Goal: Task Accomplishment & Management: Manage account settings

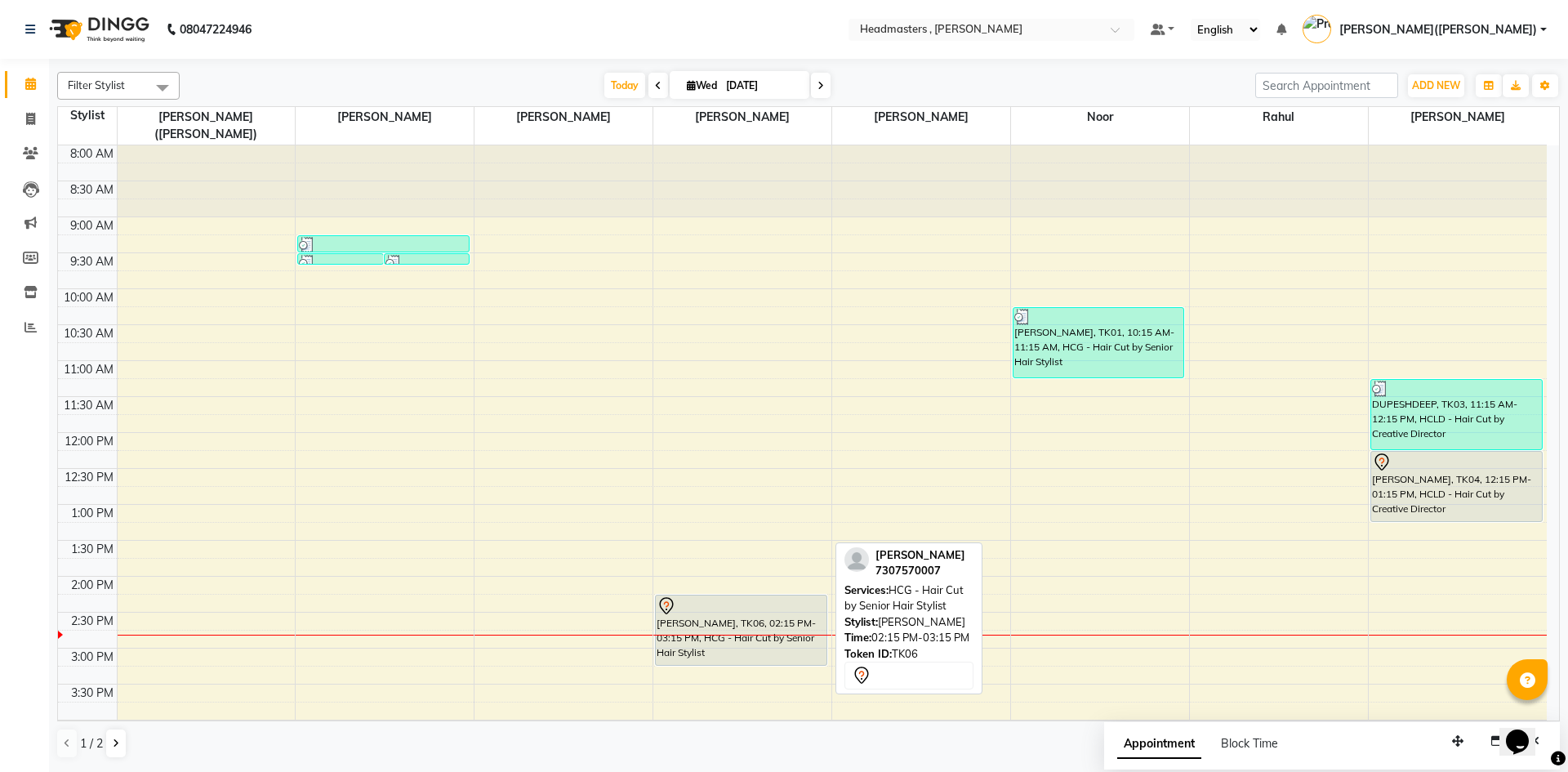
click at [760, 612] on div "[PERSON_NAME], TK06, 02:15 PM-03:15 PM, HCG - Hair Cut by Senior Hair Stylist" at bounding box center [741, 630] width 170 height 70
select select "7"
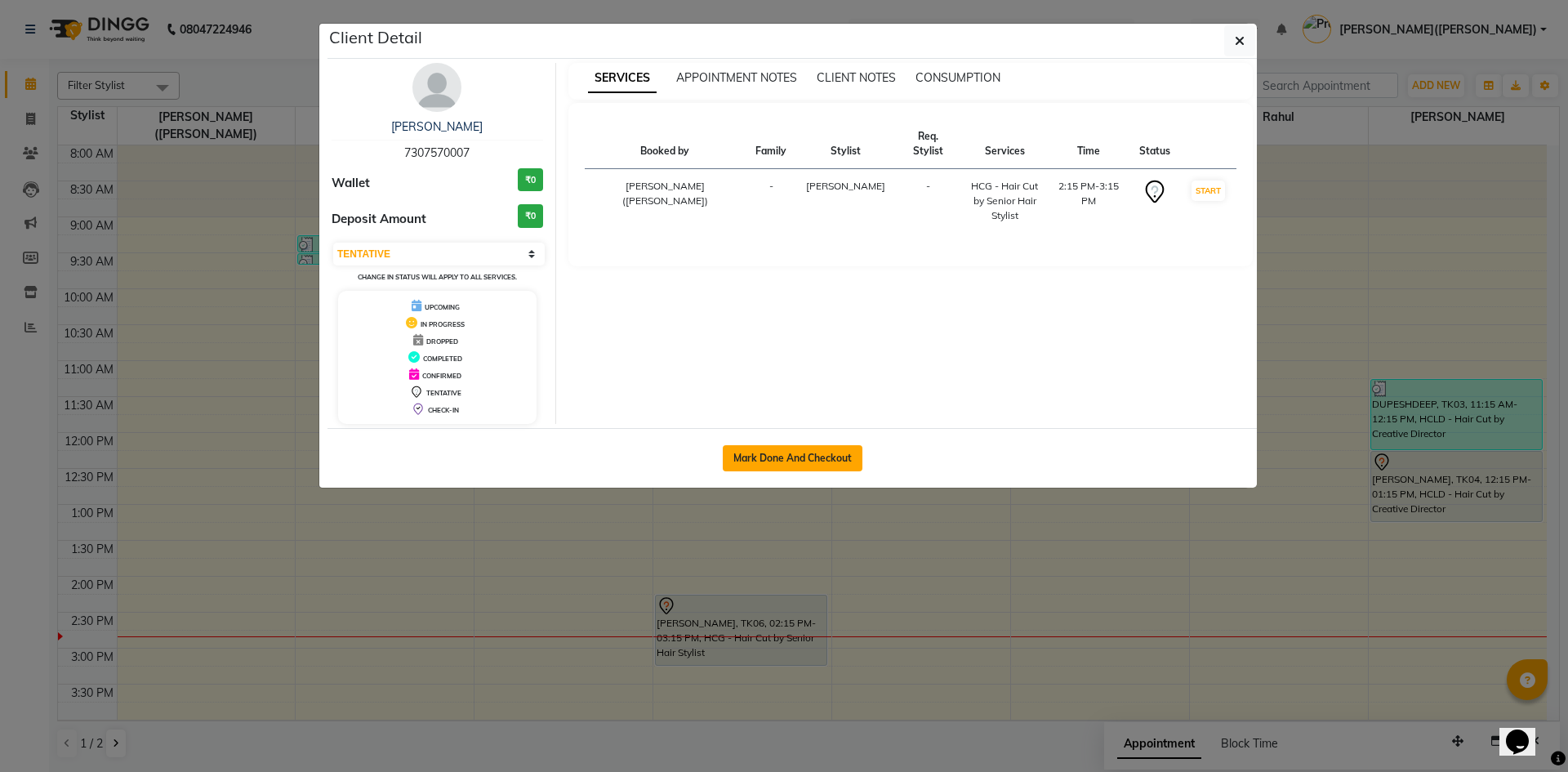
click at [778, 456] on button "Mark Done And Checkout" at bounding box center [792, 458] width 139 height 26
select select "8566"
select select "service"
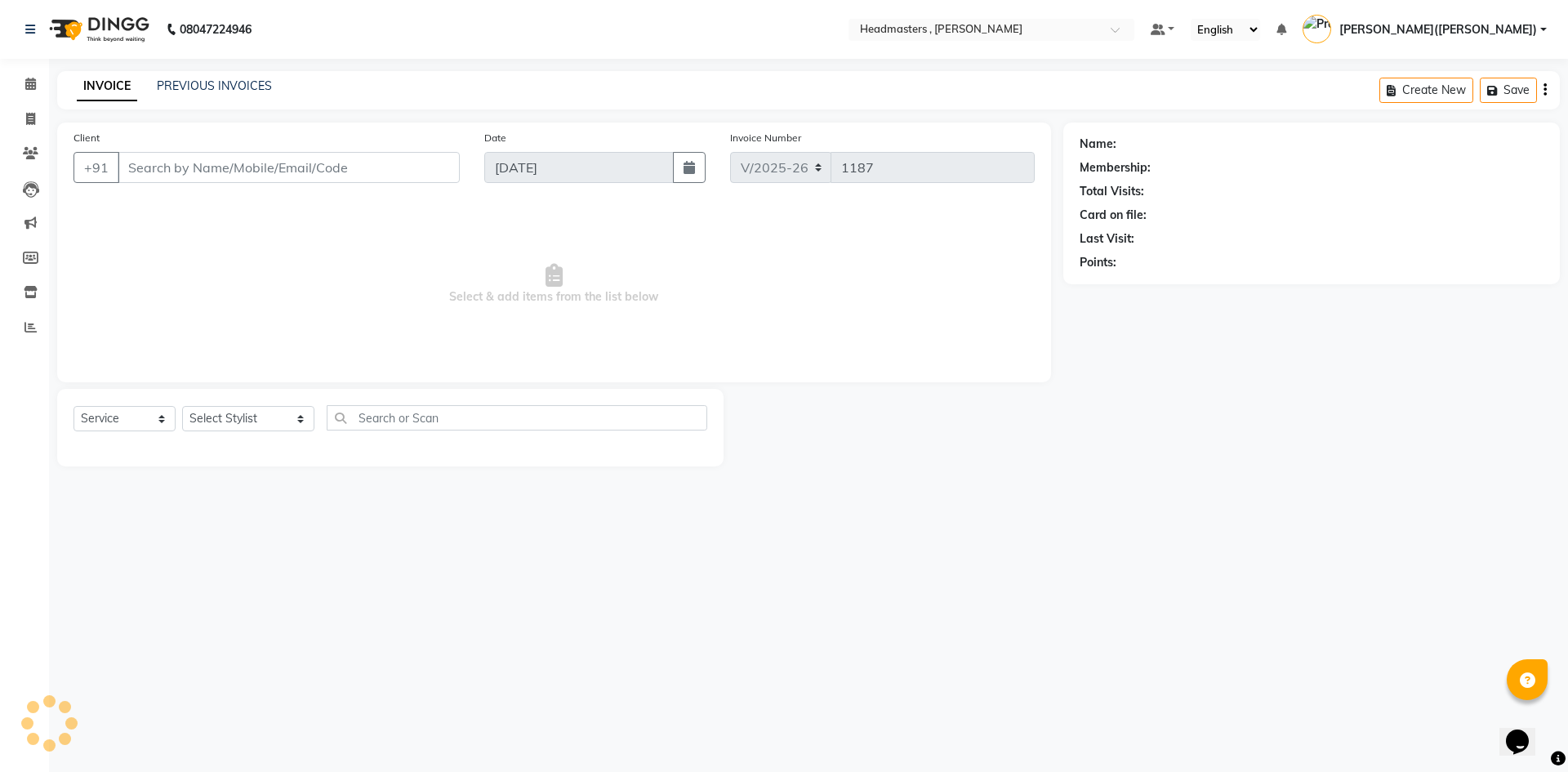
type input "7307570007"
select select "85125"
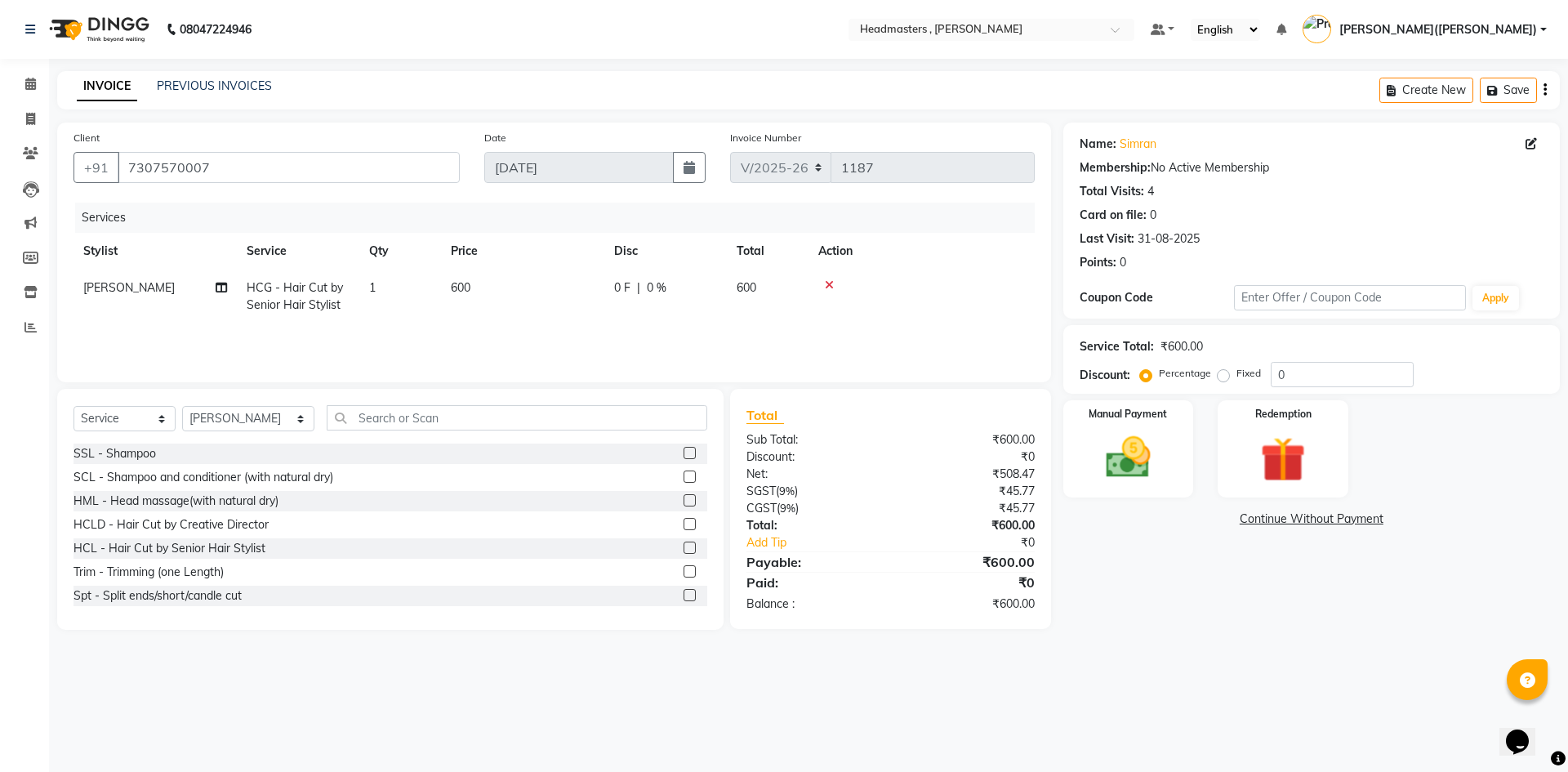
click at [1236, 380] on label "Fixed" at bounding box center [1248, 373] width 25 height 15
click at [1222, 379] on input "Fixed" at bounding box center [1226, 373] width 11 height 11
radio input "true"
click at [1236, 380] on label "Fixed" at bounding box center [1248, 373] width 25 height 15
click at [1223, 379] on input "Fixed" at bounding box center [1226, 373] width 11 height 11
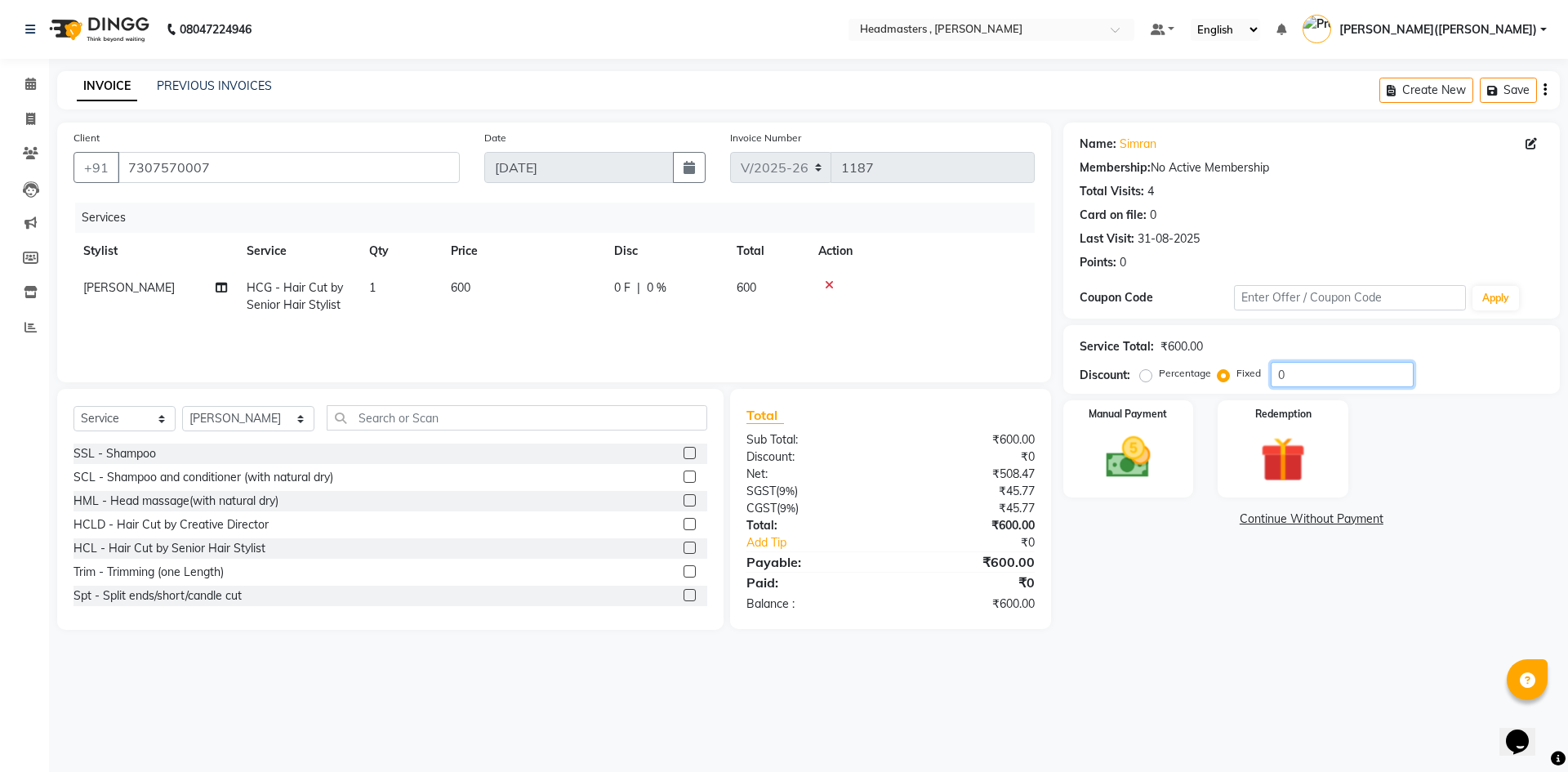
click at [1352, 386] on input "0" at bounding box center [1342, 374] width 143 height 25
type input "300"
click at [1144, 444] on img at bounding box center [1128, 457] width 76 height 54
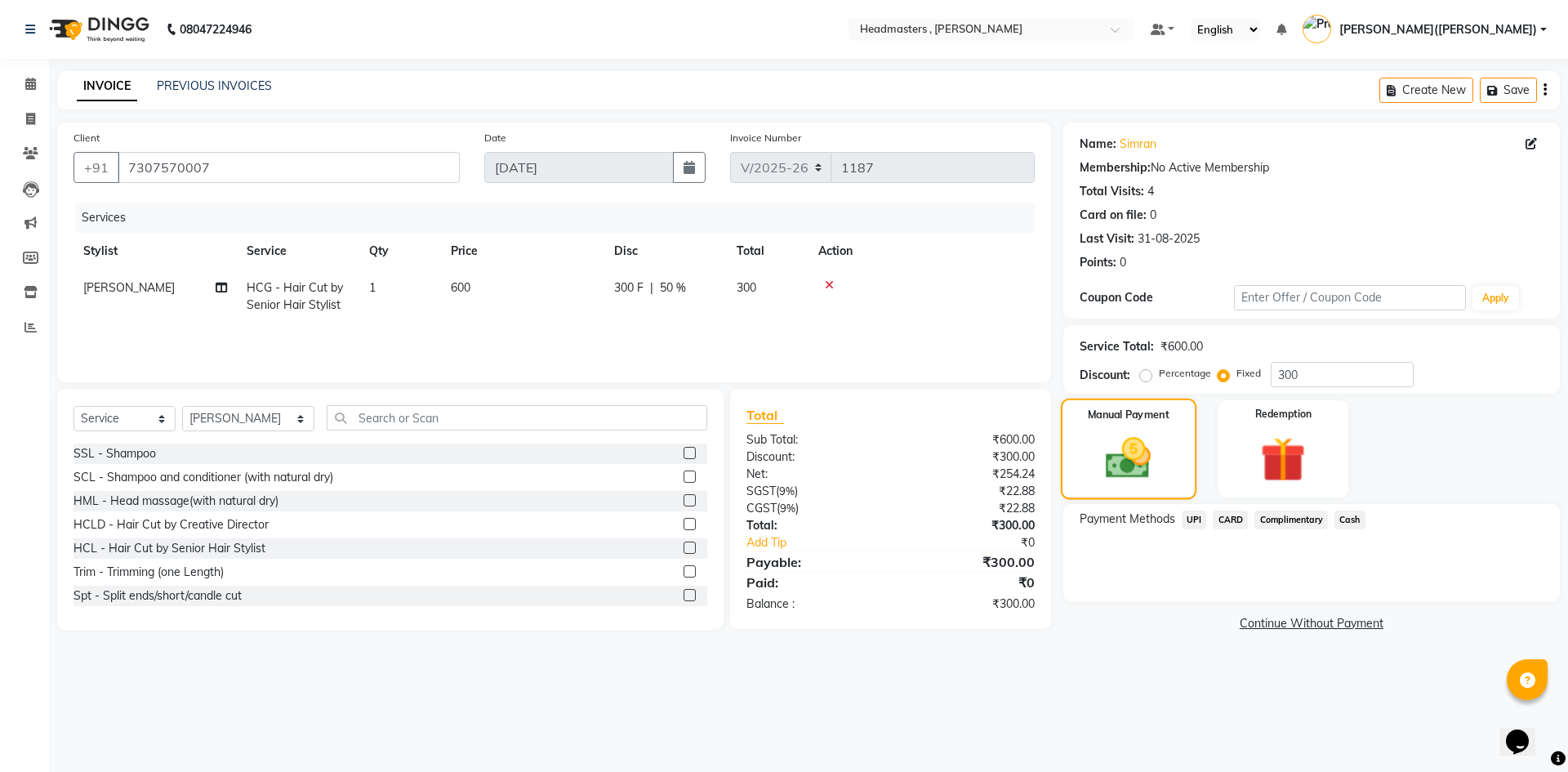
click at [1144, 444] on img at bounding box center [1128, 458] width 74 height 52
click at [1193, 517] on span "UPI" at bounding box center [1193, 520] width 25 height 19
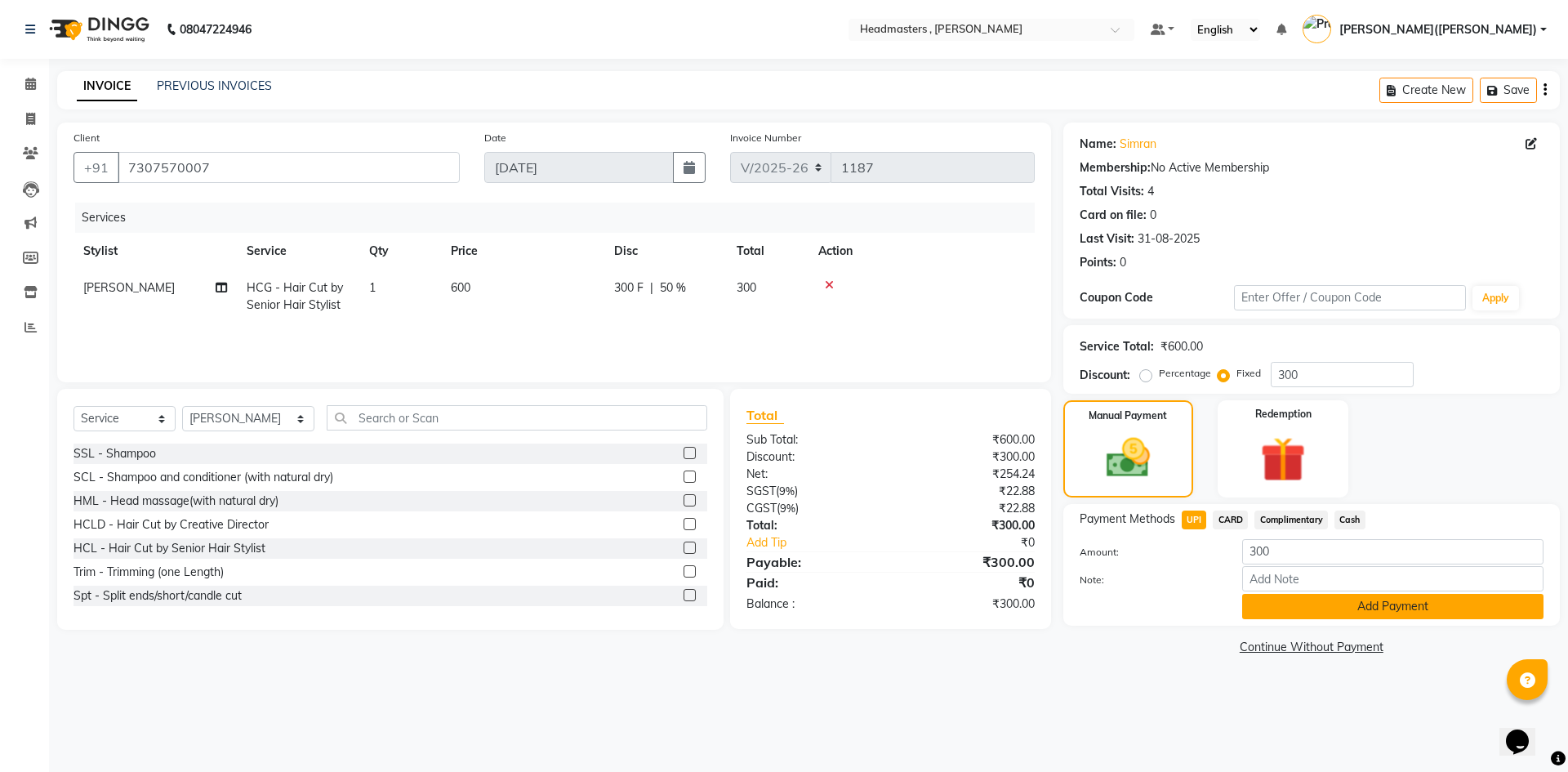
click at [1419, 610] on button "Add Payment" at bounding box center [1392, 606] width 302 height 25
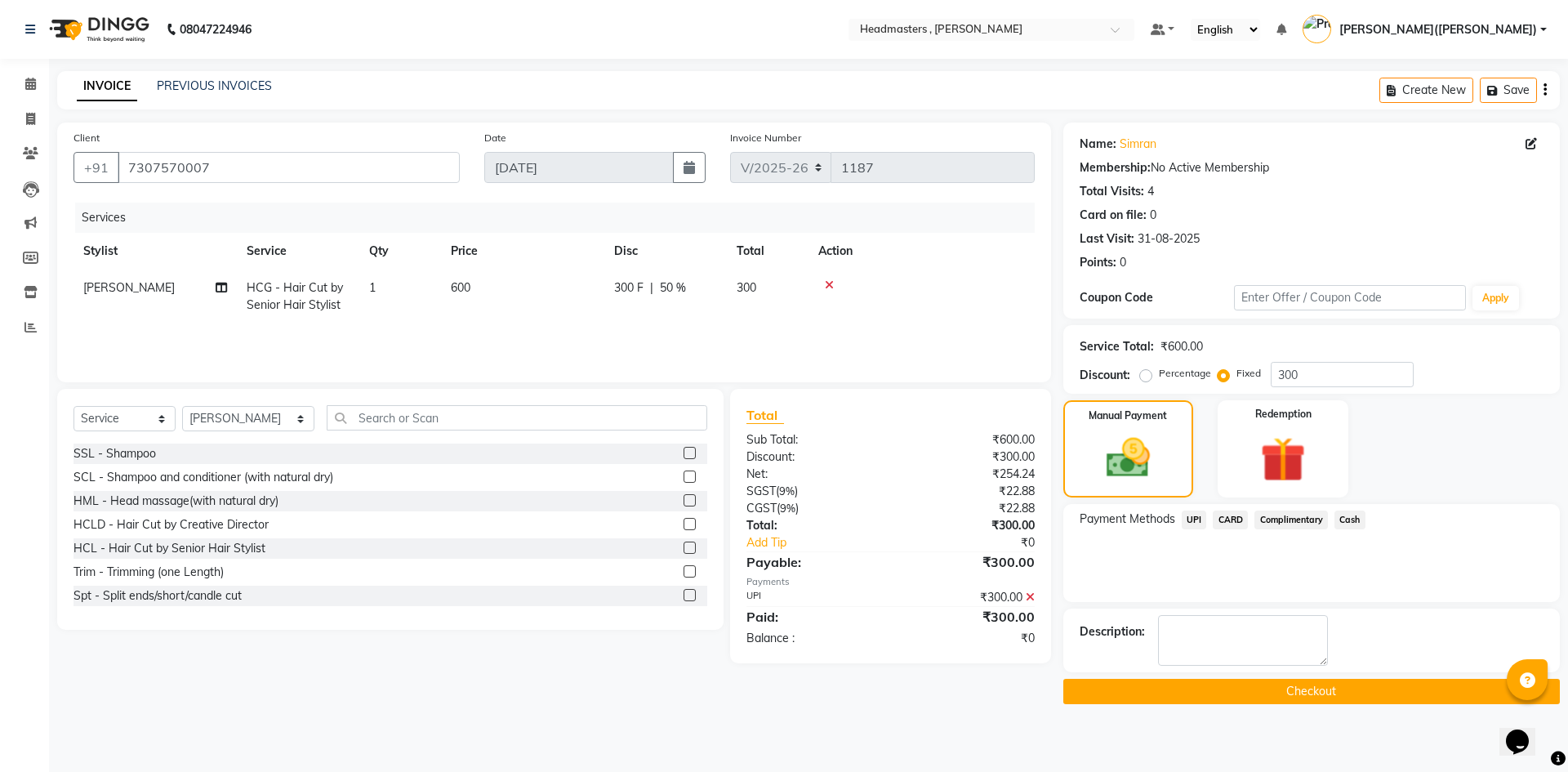
click at [1273, 690] on button "Checkout" at bounding box center [1311, 691] width 497 height 25
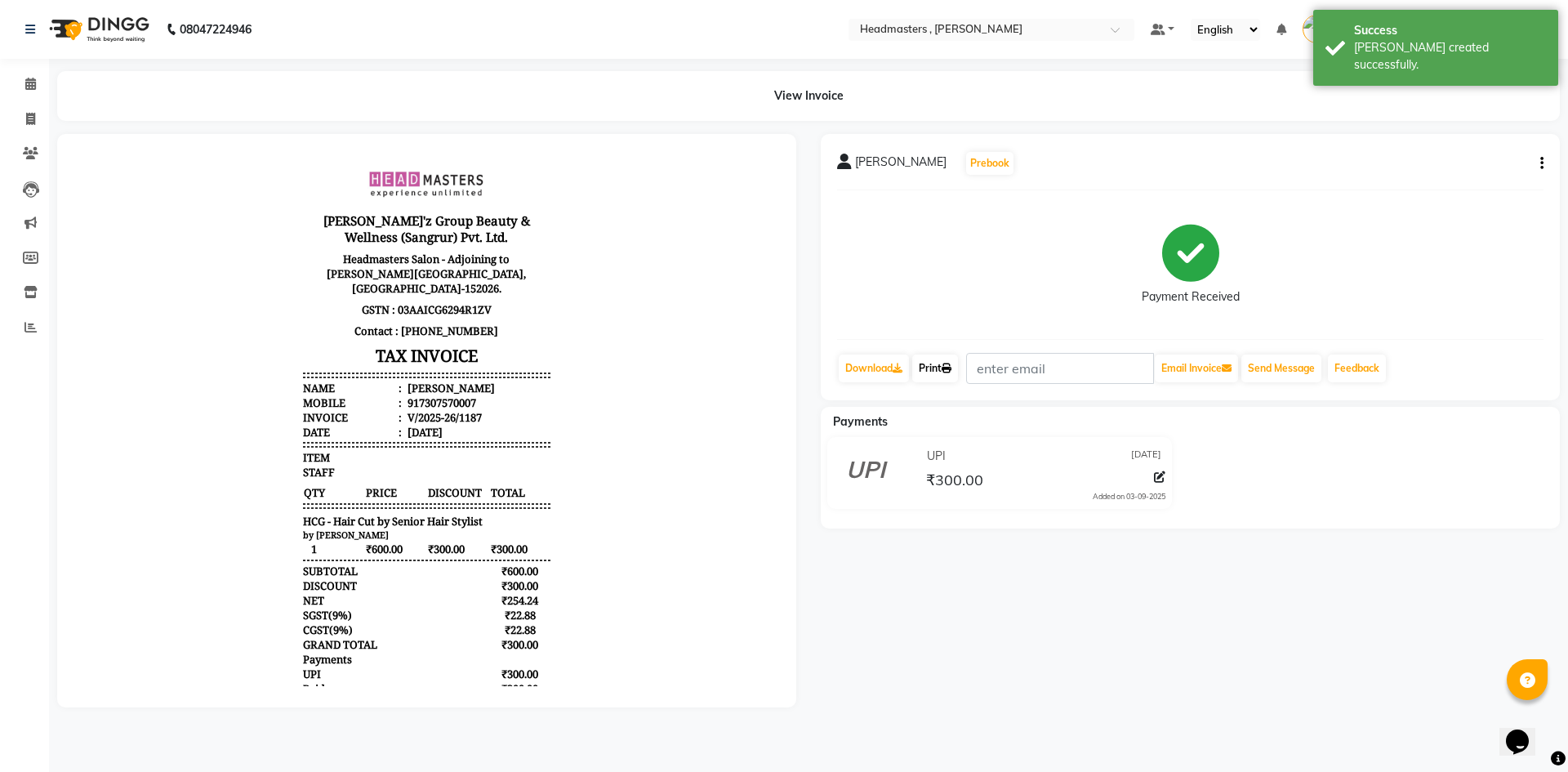
click at [937, 375] on link "Print" at bounding box center [934, 368] width 46 height 28
click at [937, 374] on link "Print" at bounding box center [934, 368] width 46 height 28
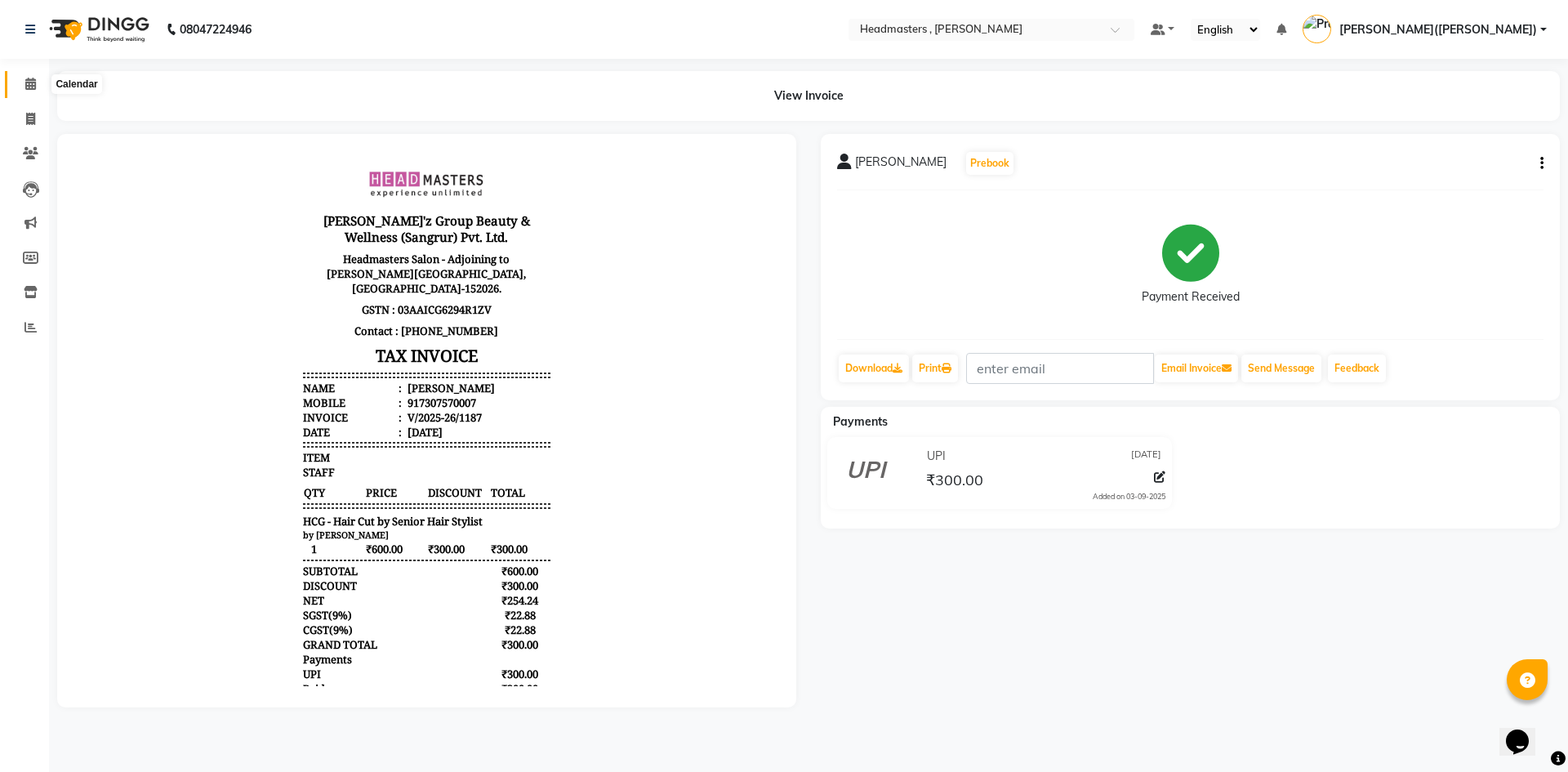
click at [25, 80] on icon at bounding box center [30, 83] width 10 height 12
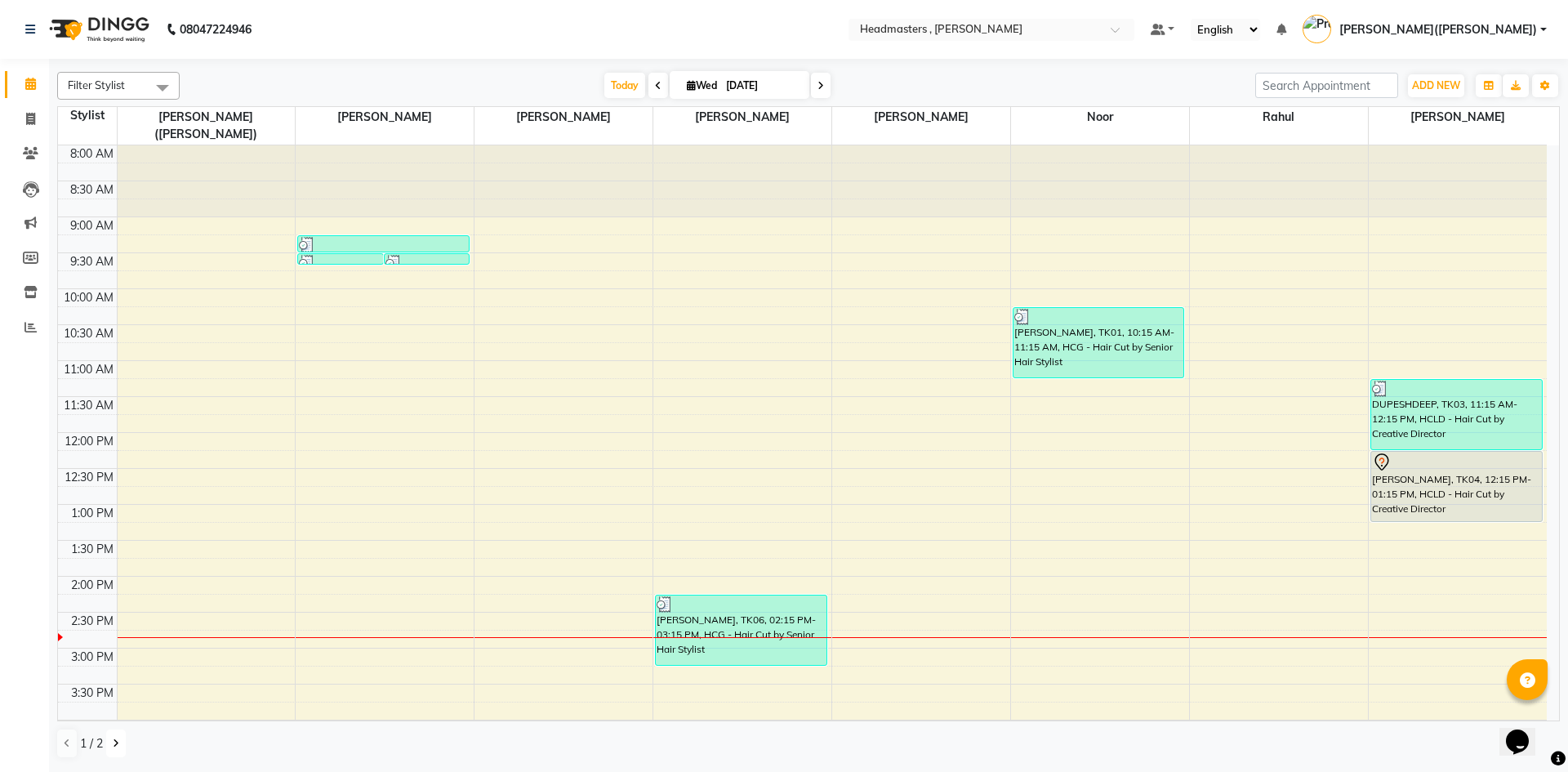
click at [108, 748] on button at bounding box center [116, 744] width 20 height 28
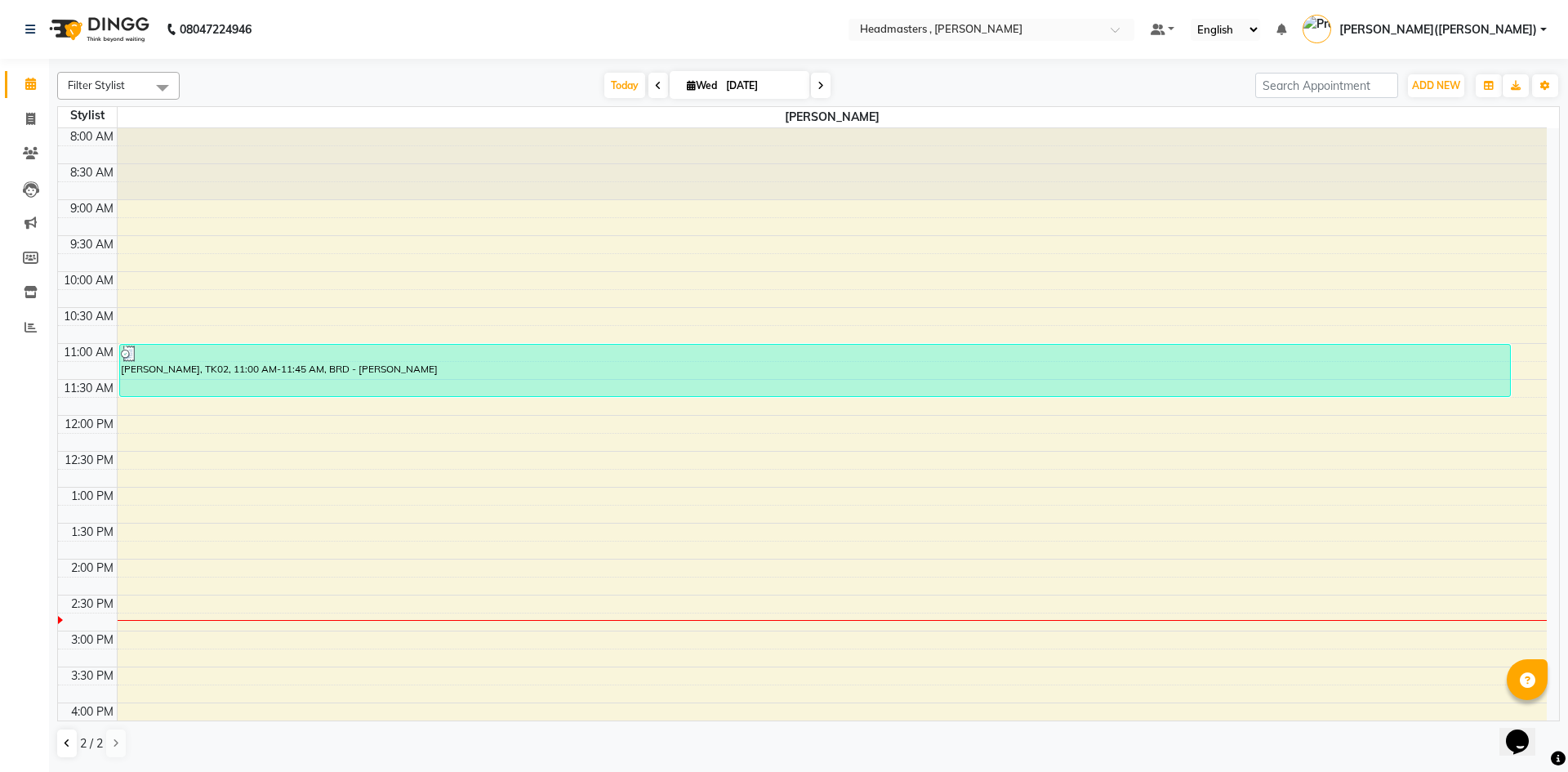
click at [172, 576] on div "8:00 AM 8:30 AM 9:00 AM 9:30 AM 10:00 AM 10:30 AM 11:00 AM 11:30 AM 12:00 PM 12…" at bounding box center [802, 595] width 1488 height 934
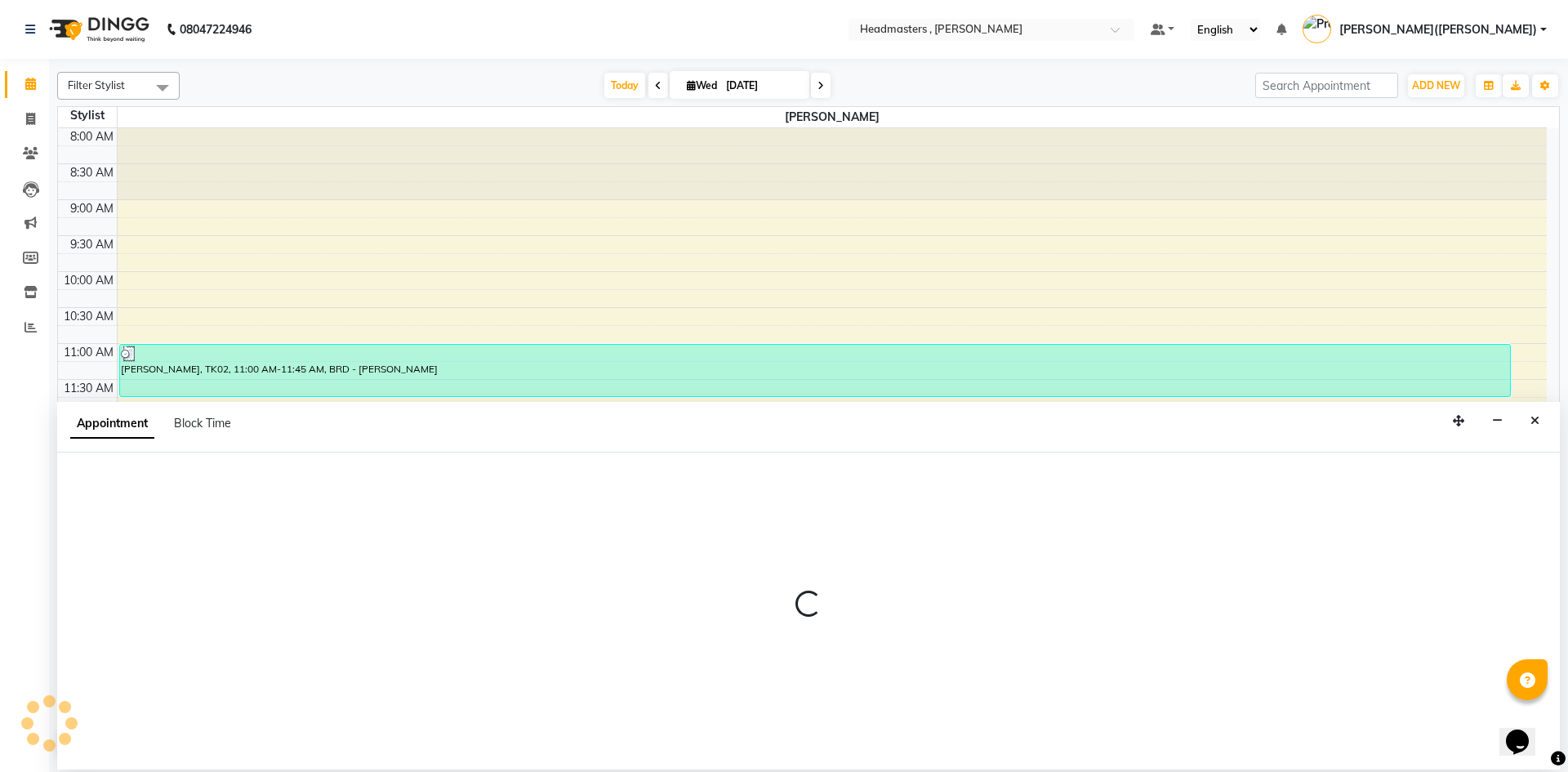
select select "85124"
select select "840"
select select "tentative"
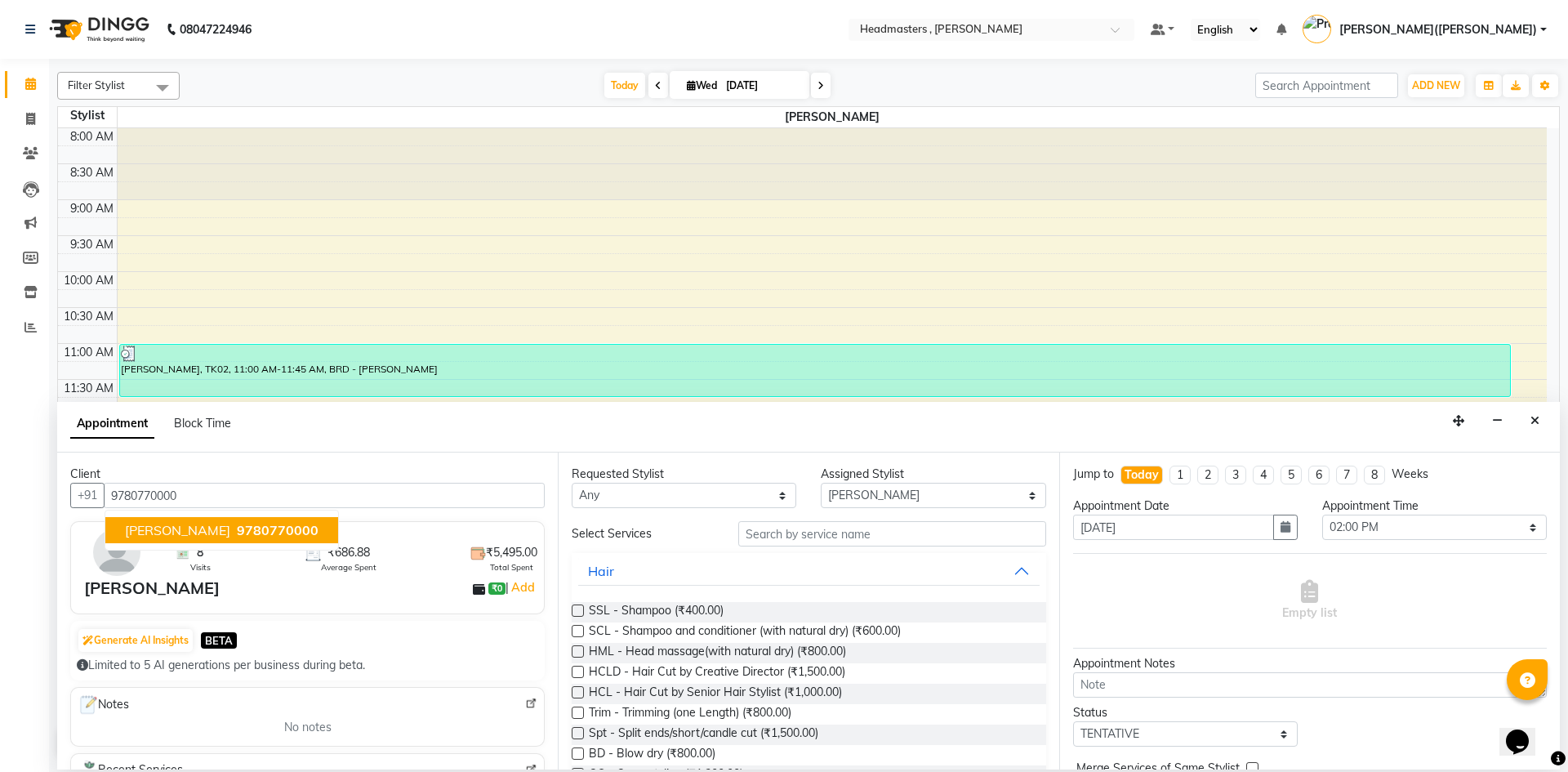
type input "9780770000"
click at [806, 536] on input "text" at bounding box center [892, 533] width 308 height 25
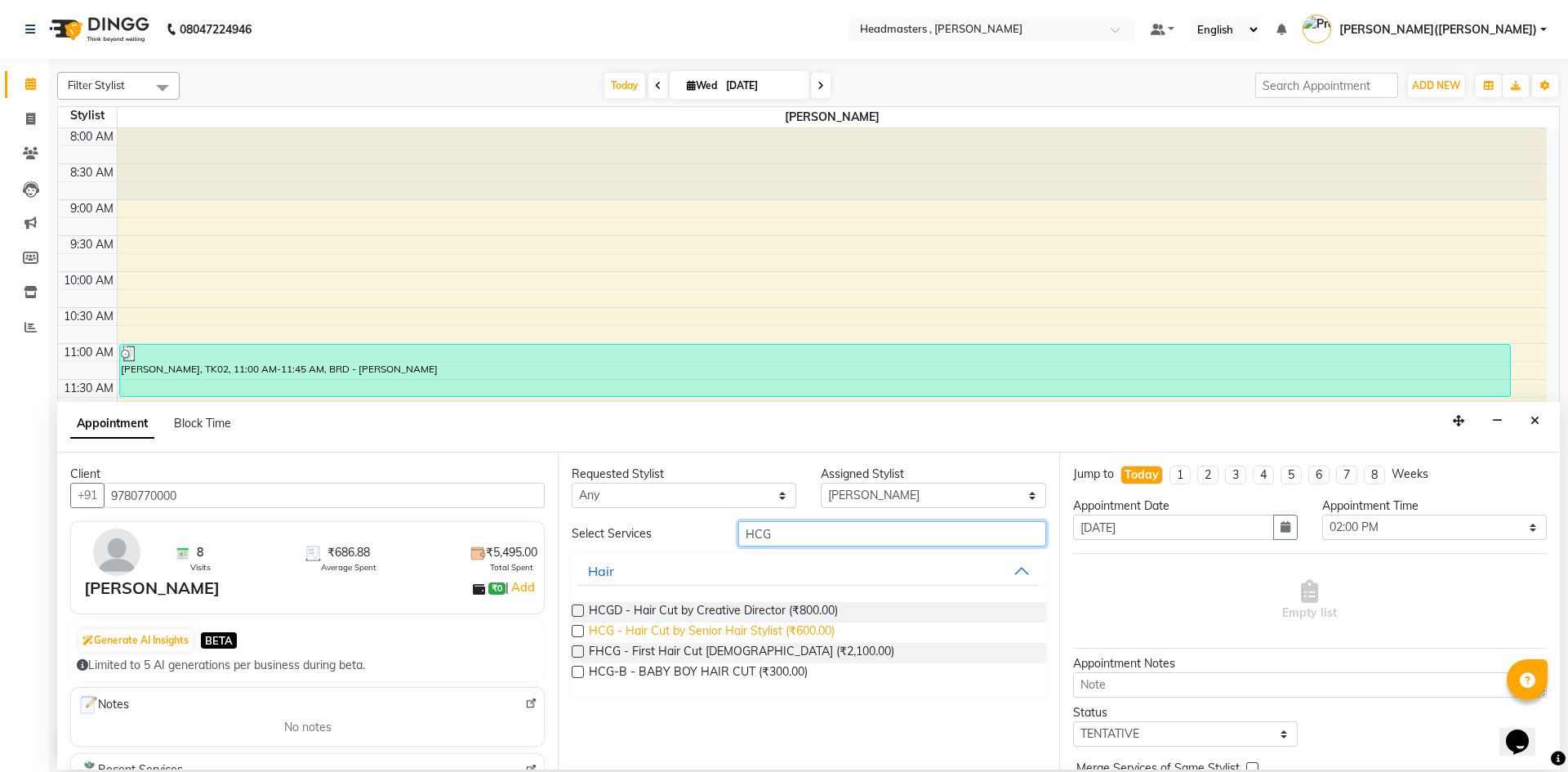
type input "HCG"
click at [791, 627] on span "HCG - Hair Cut by Senior Hair Stylist (₹600.00)" at bounding box center [711, 633] width 246 height 21
click at [792, 627] on span "HCG - Hair Cut by Senior Hair Stylist (₹600.00)" at bounding box center [711, 633] width 246 height 21
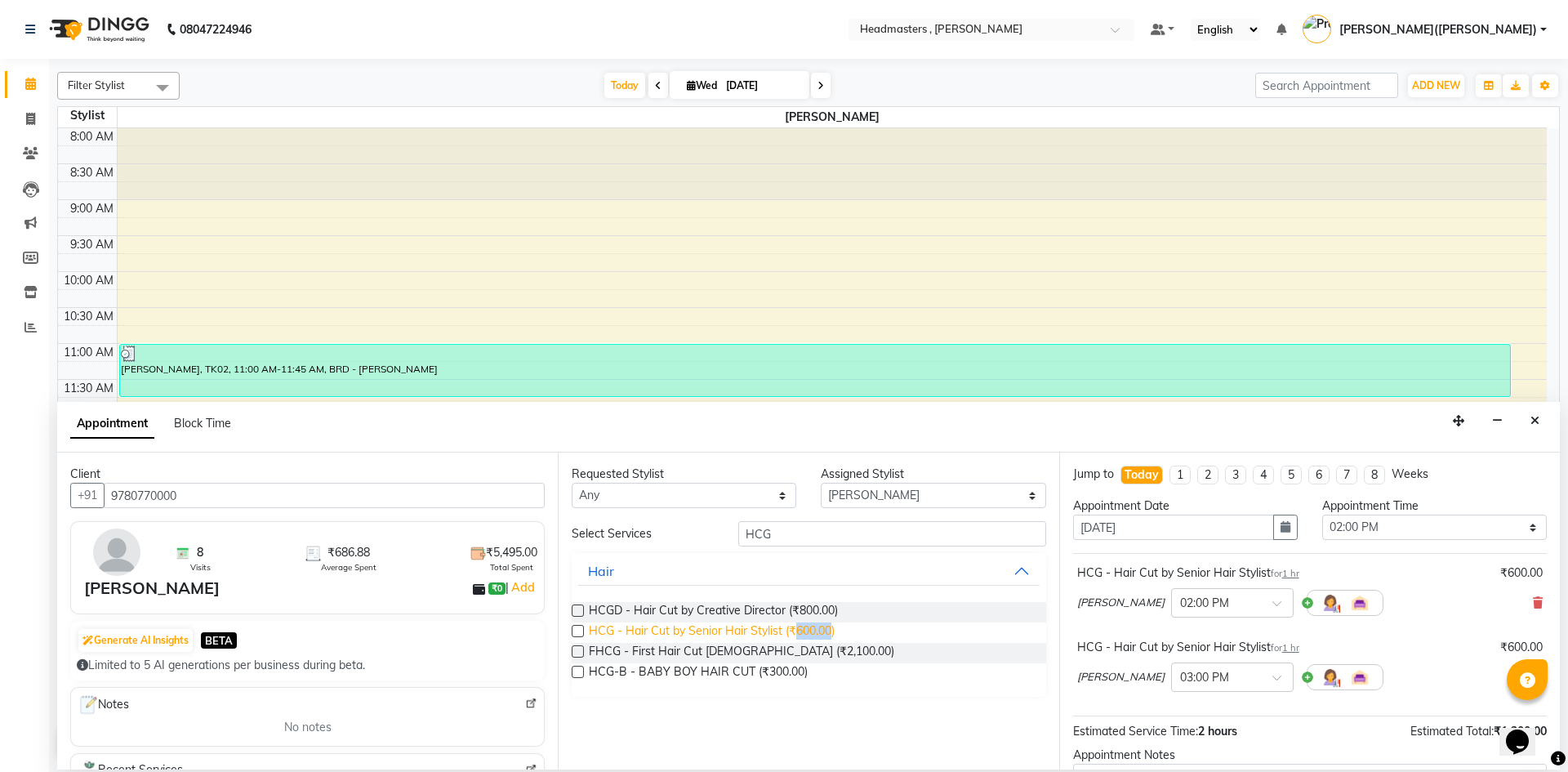
checkbox input "false"
click at [1533, 610] on span at bounding box center [1537, 604] width 9 height 17
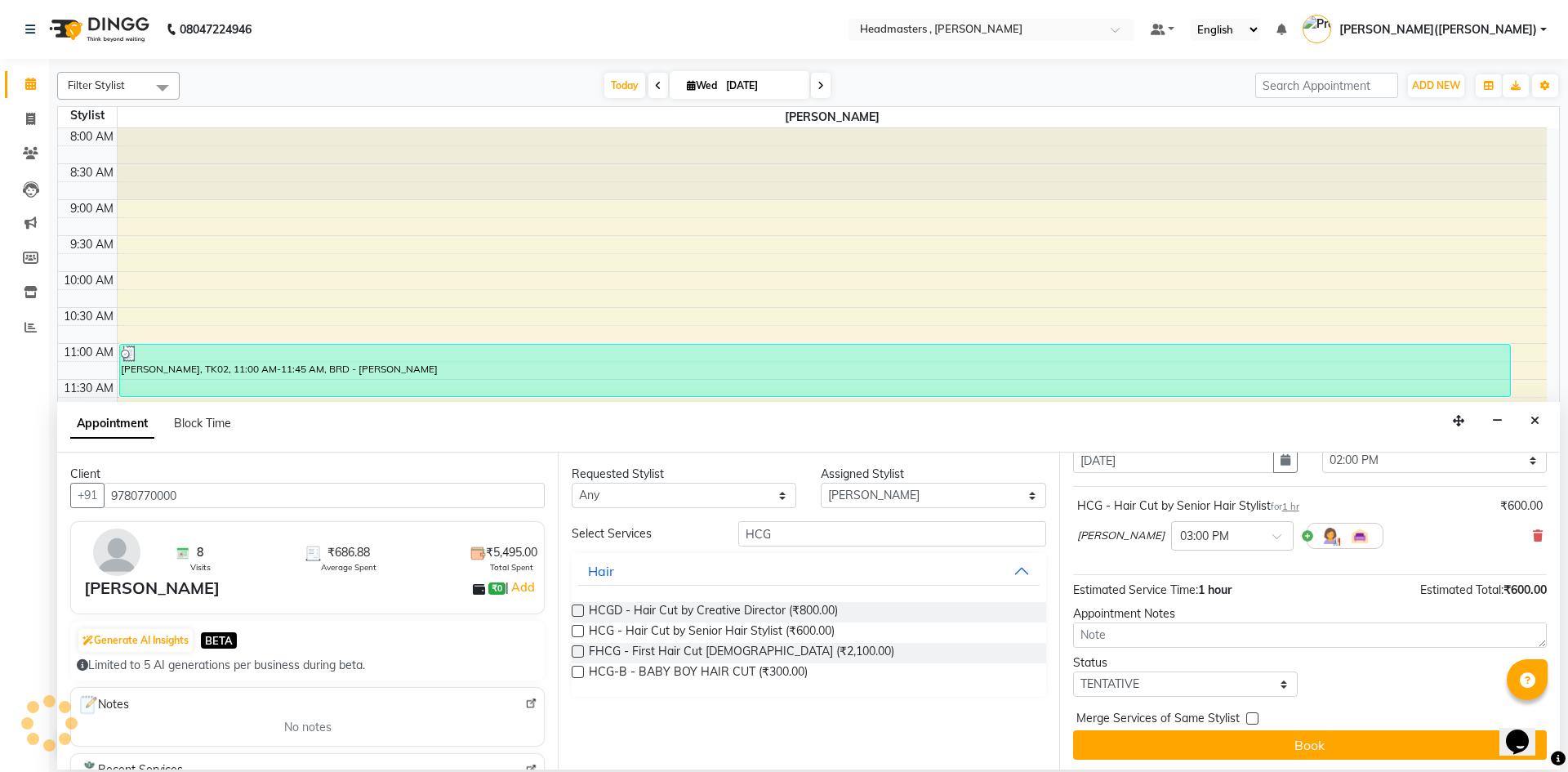
scroll to position [70, 0]
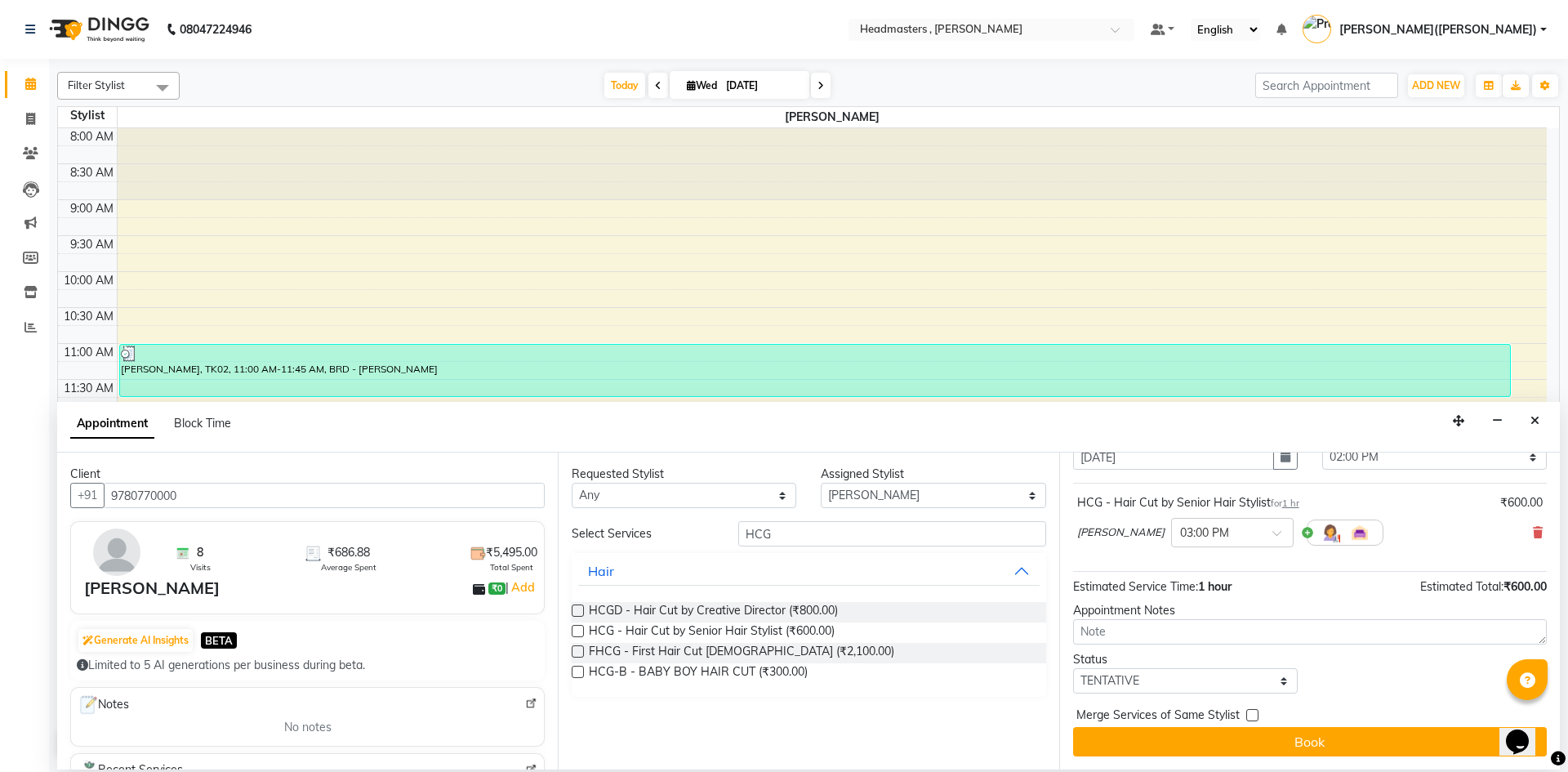
click at [1363, 742] on button "Book" at bounding box center [1309, 742] width 473 height 29
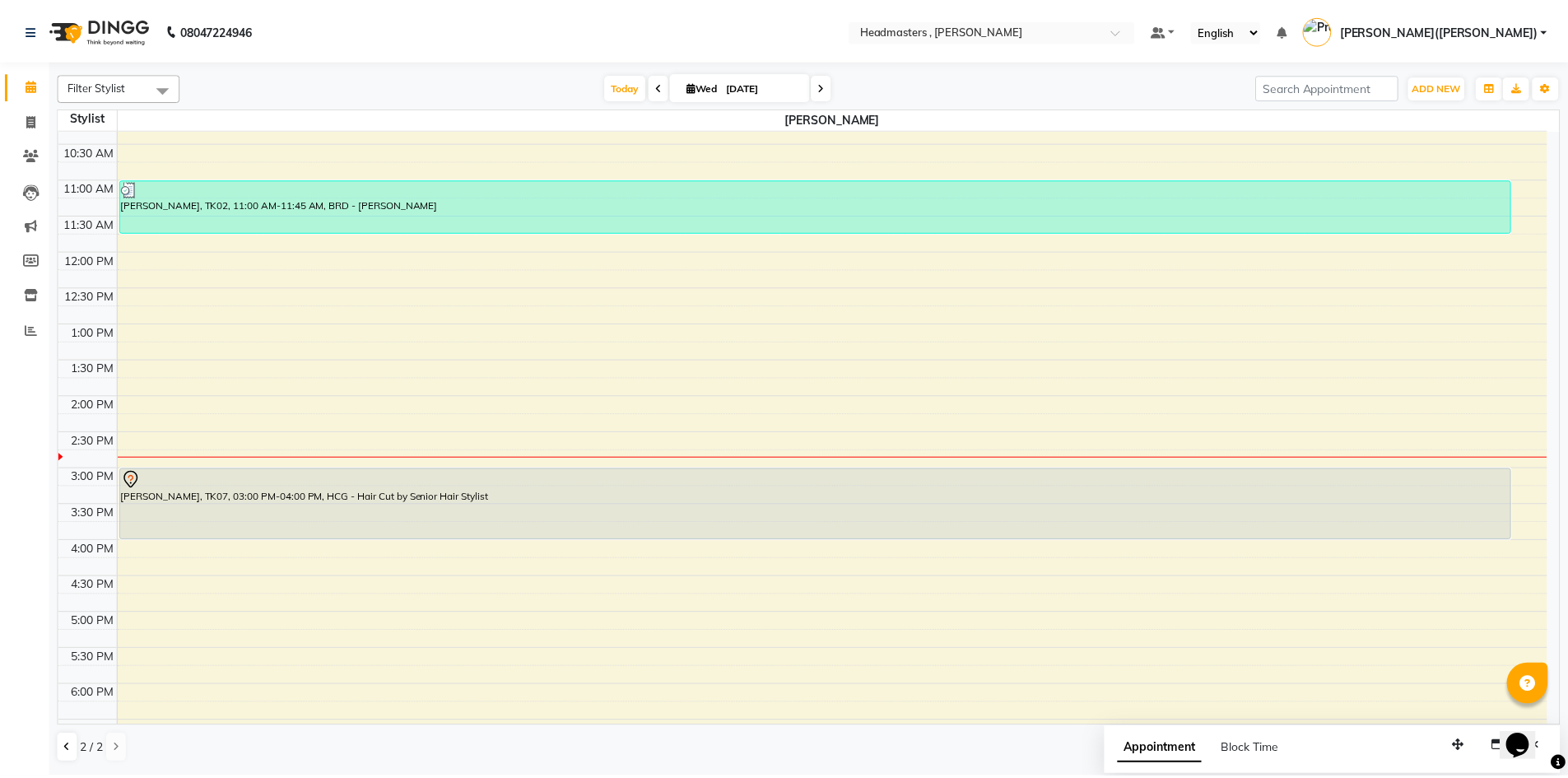
scroll to position [0, 0]
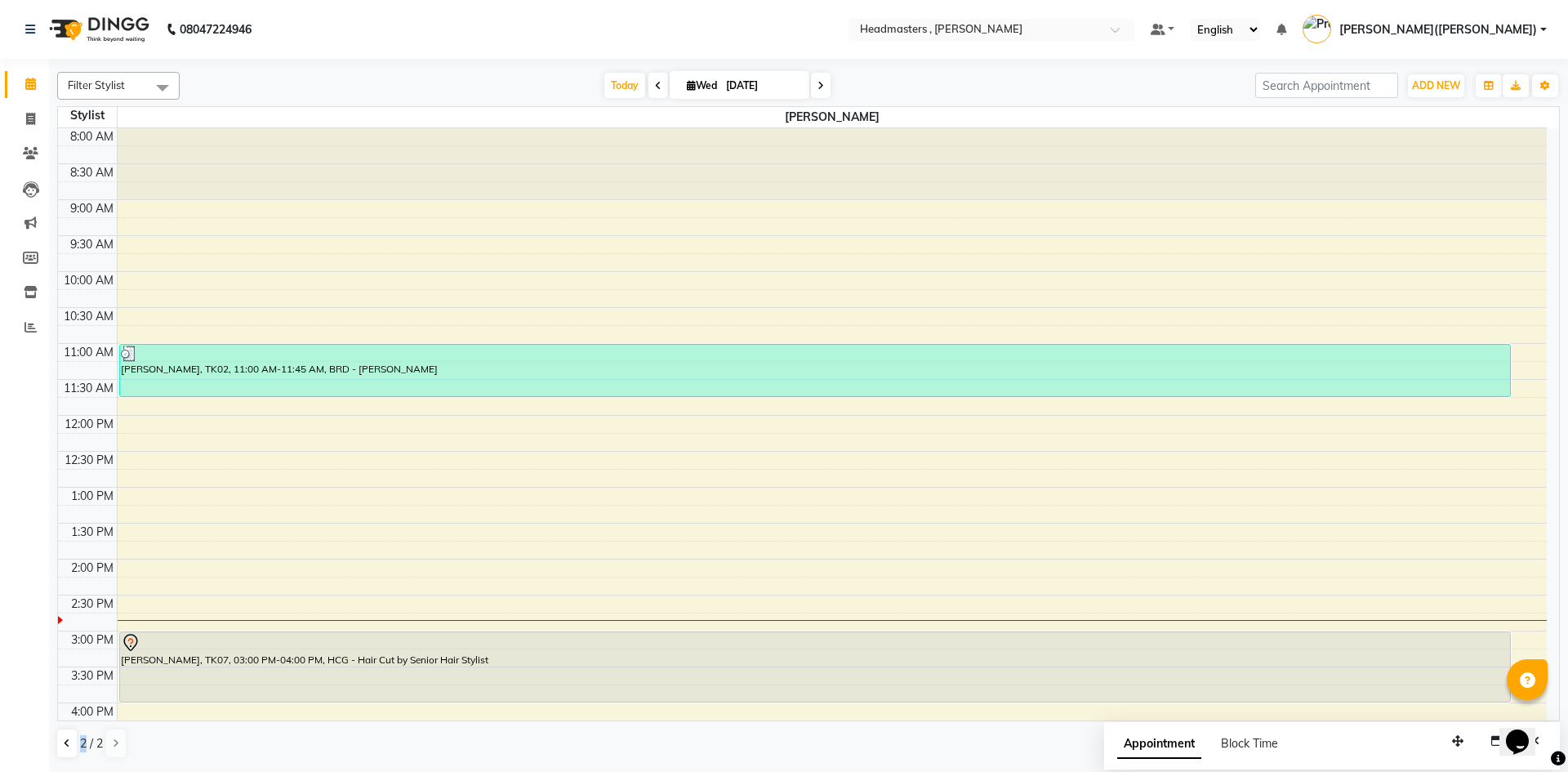
click at [83, 744] on span "2 / 2" at bounding box center [91, 744] width 23 height 17
click at [82, 746] on span "2 / 2" at bounding box center [91, 744] width 23 height 17
click at [66, 746] on icon at bounding box center [67, 743] width 7 height 9
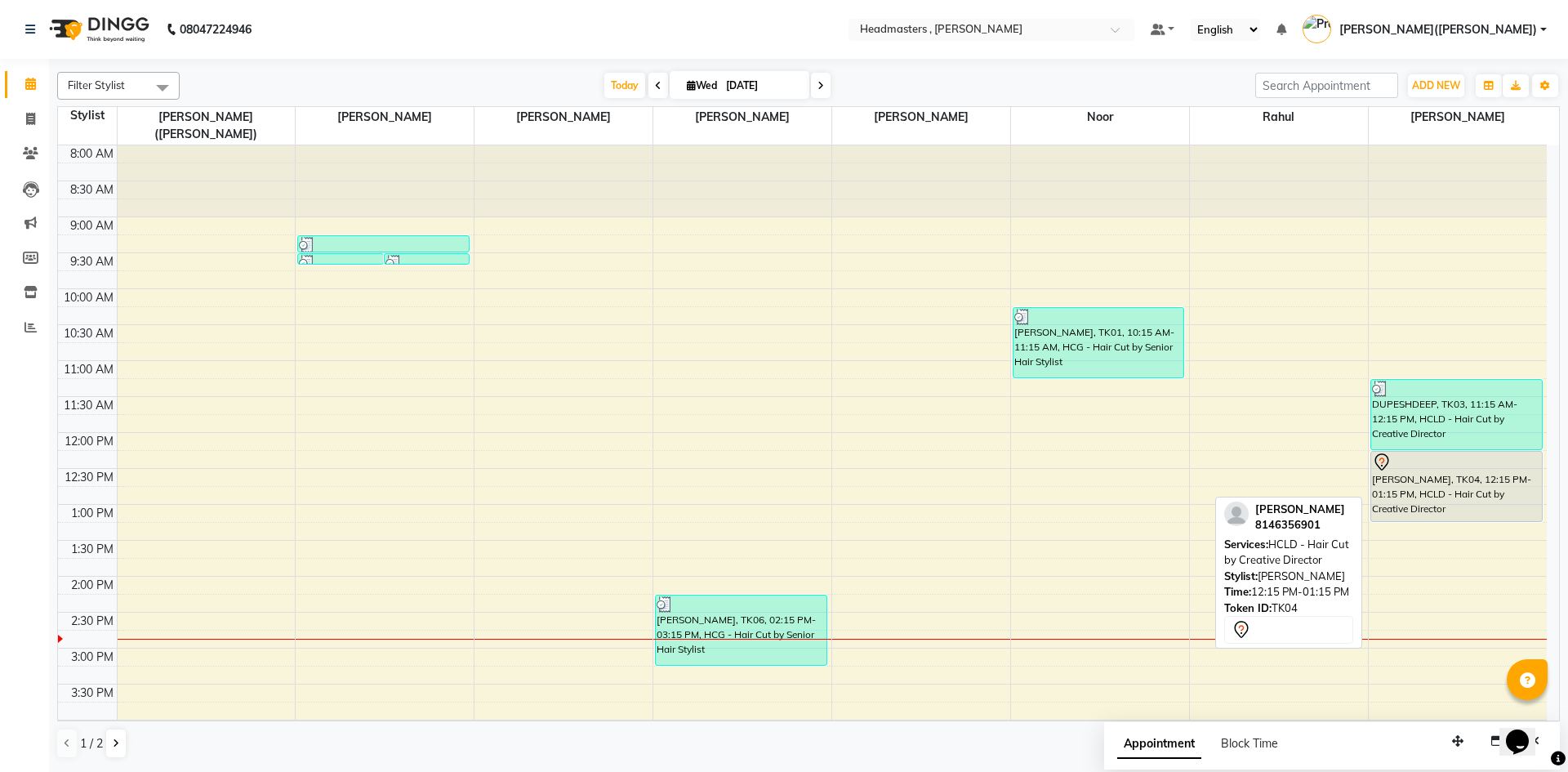
click at [1452, 471] on div "[PERSON_NAME], TK04, 12:15 PM-01:15 PM, HCLD - Hair Cut by Creative Director" at bounding box center [1456, 487] width 171 height 70
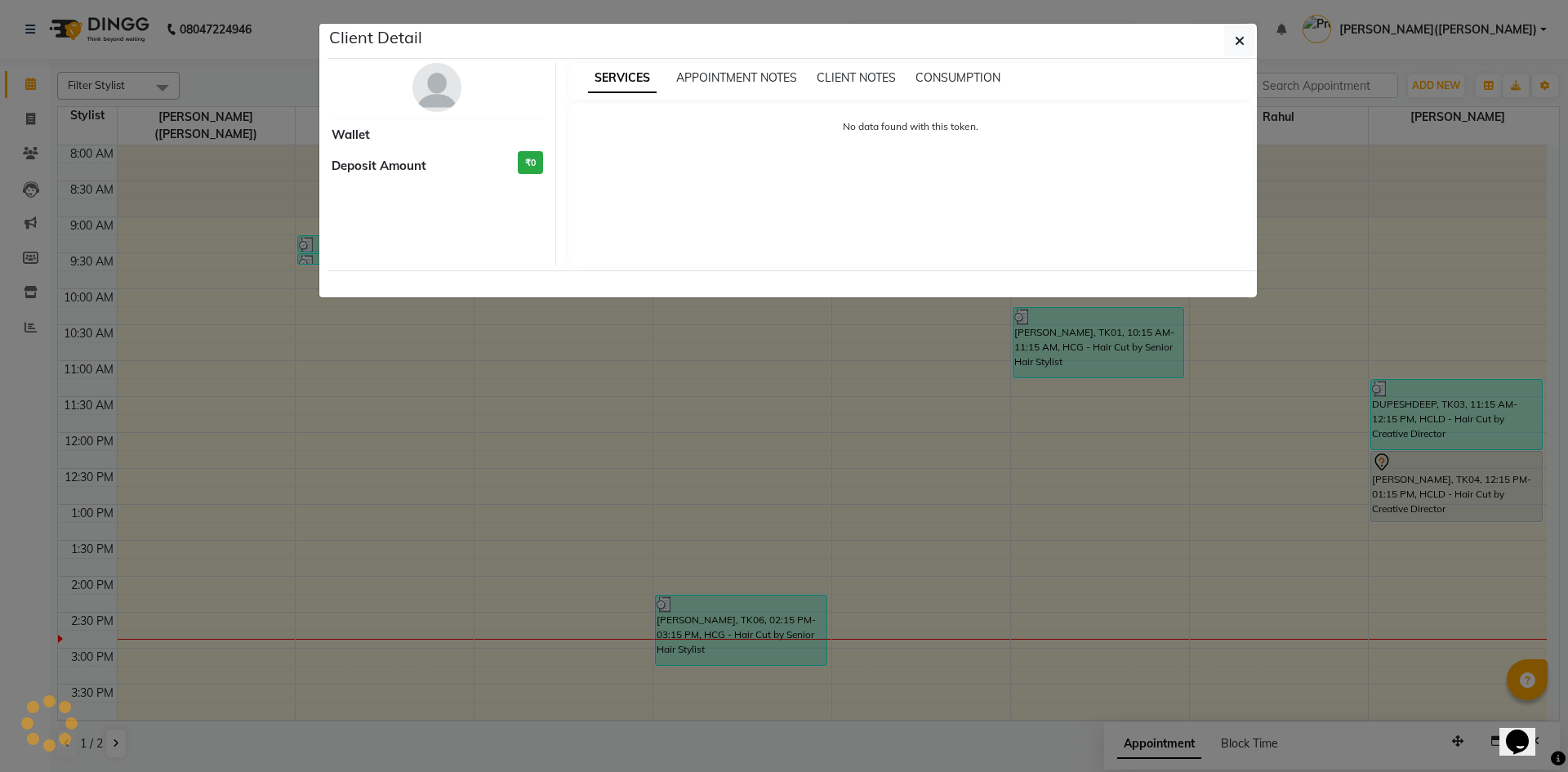
select select "7"
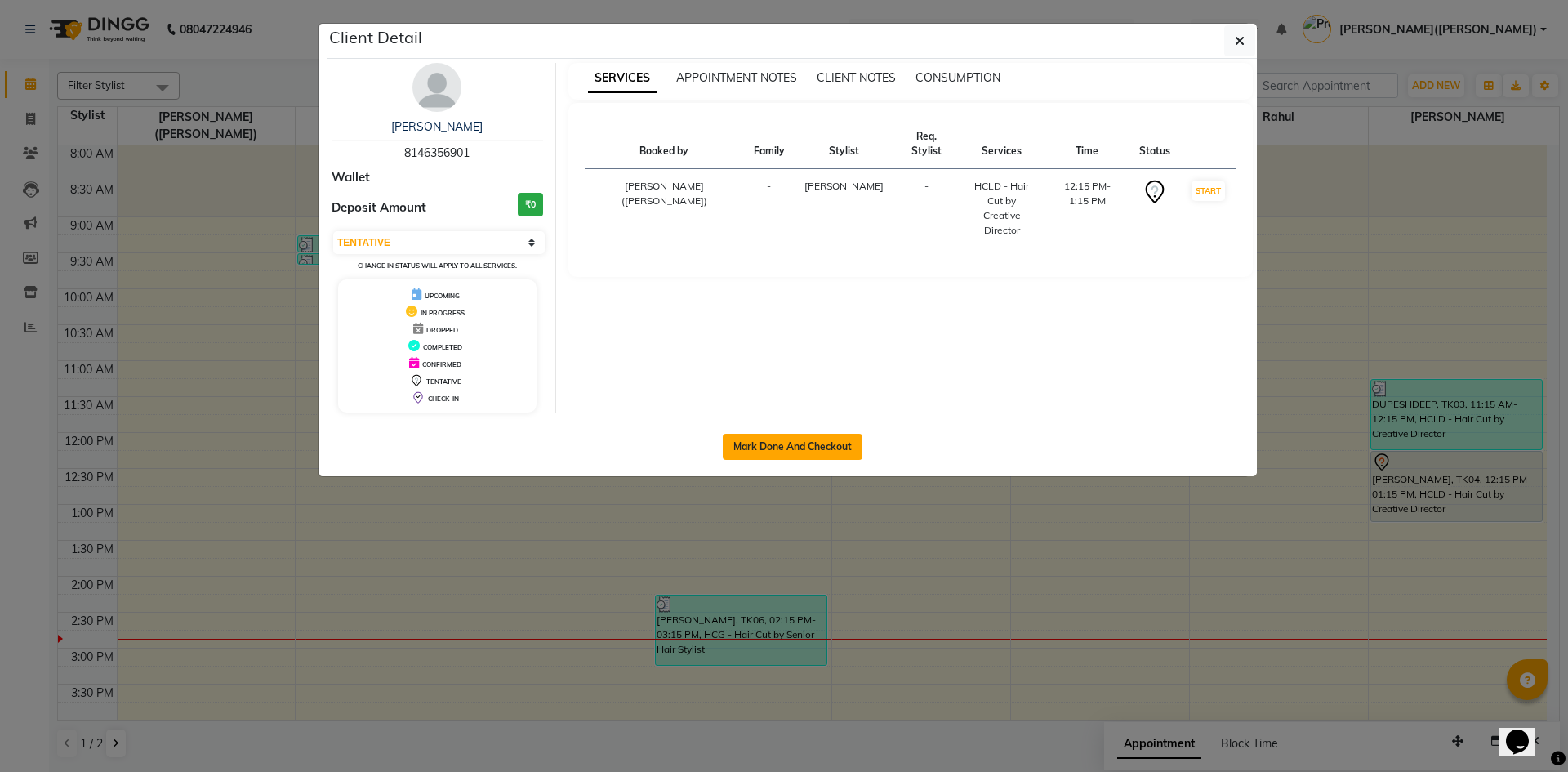
click at [796, 448] on button "Mark Done And Checkout" at bounding box center [792, 447] width 139 height 26
select select "service"
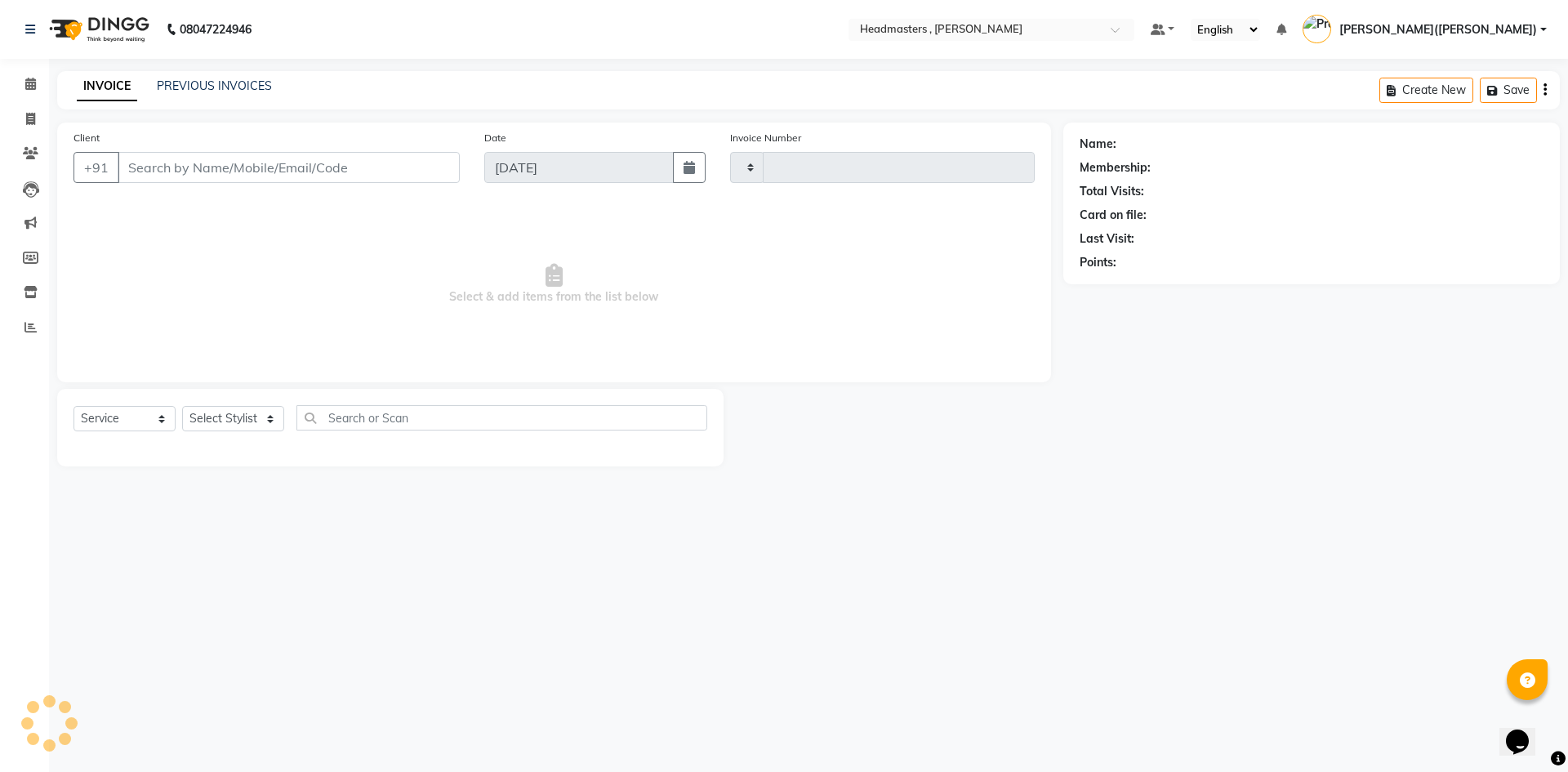
type input "1188"
select select "8566"
type input "8146356901"
select select "86642"
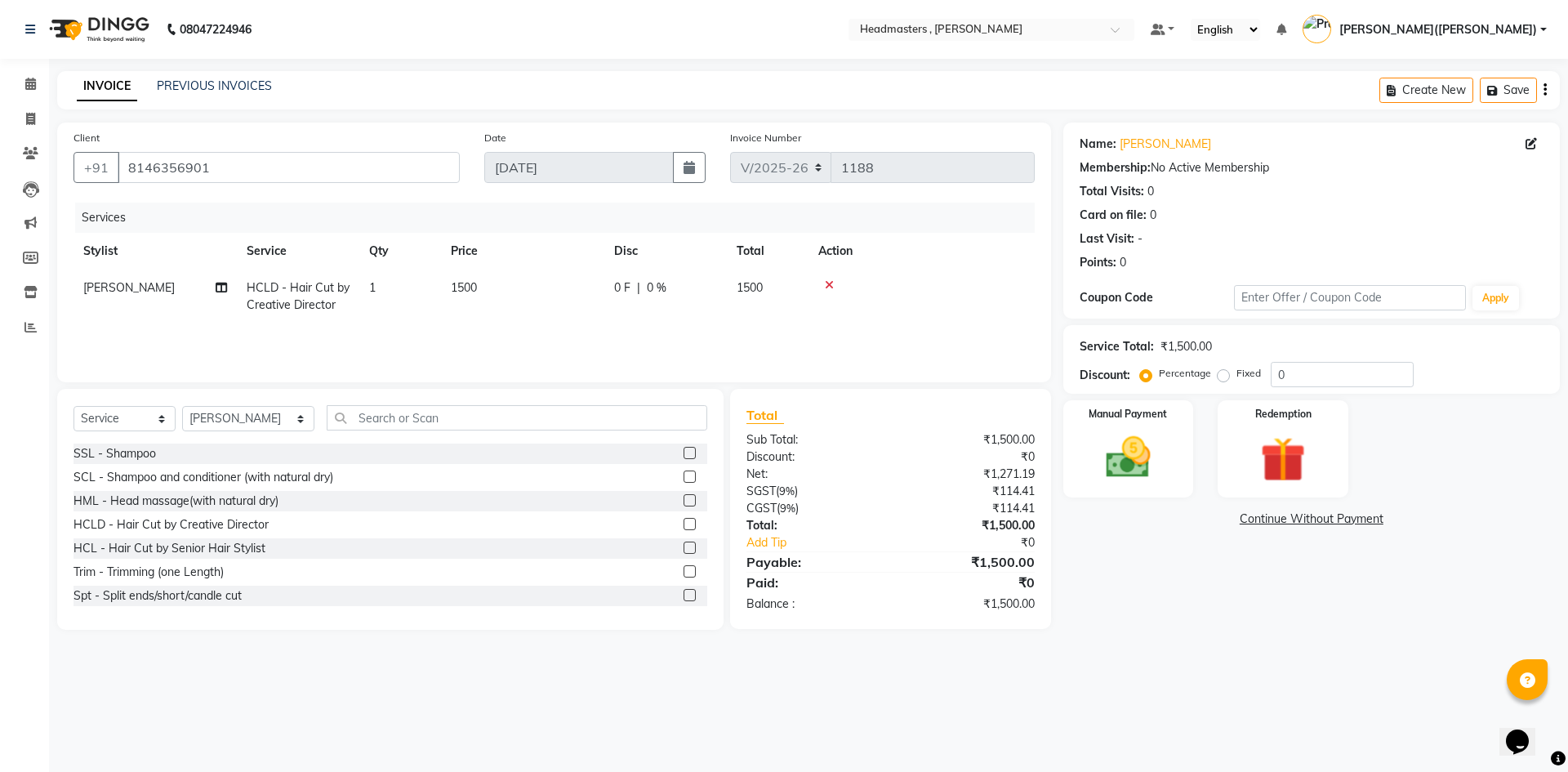
click at [1236, 376] on label "Fixed" at bounding box center [1248, 373] width 25 height 15
click at [1221, 376] on input "Fixed" at bounding box center [1226, 373] width 11 height 11
radio input "true"
click at [1337, 377] on input "0" at bounding box center [1342, 374] width 143 height 25
type input "800"
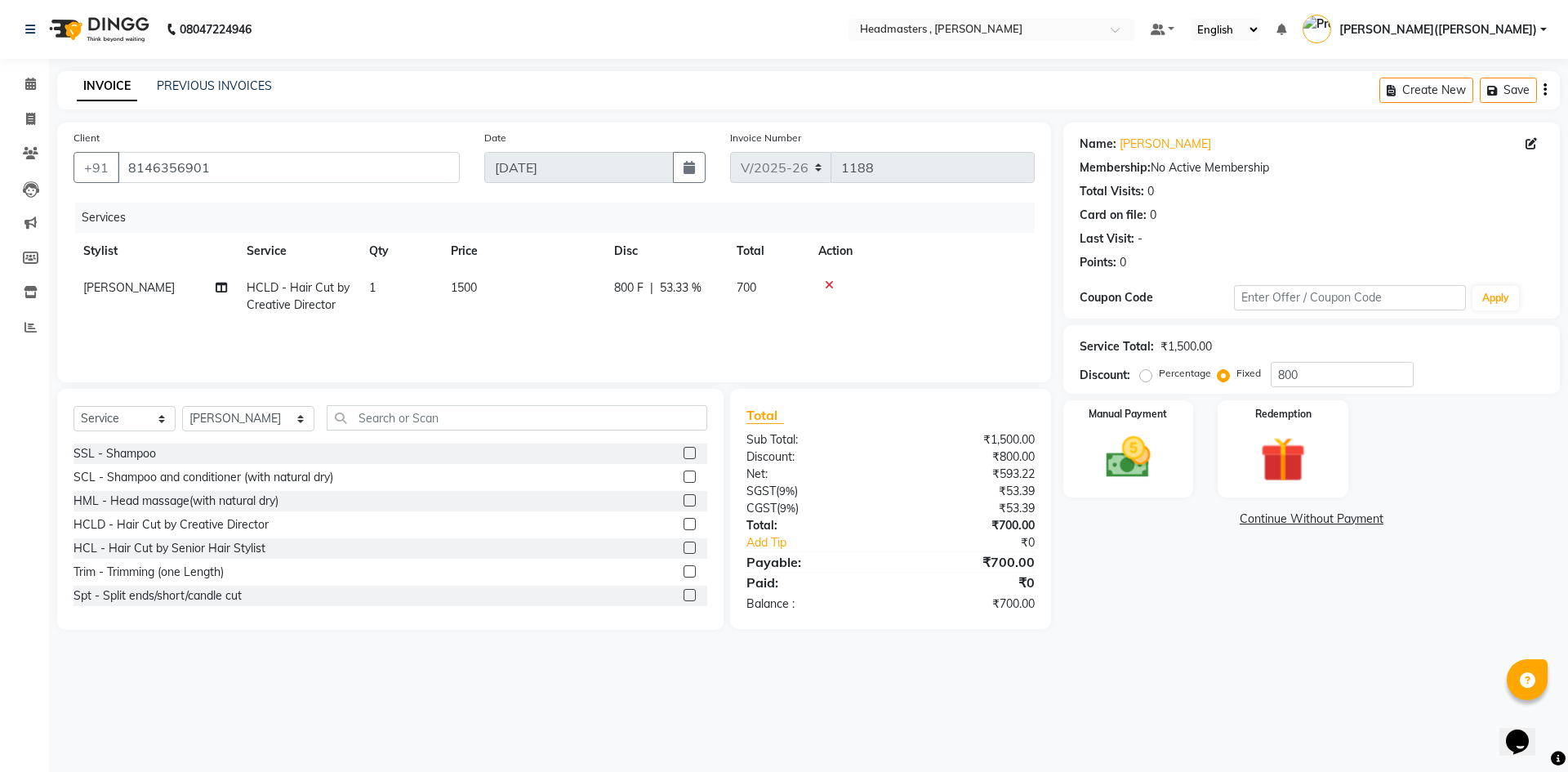
click at [1166, 604] on div "Name: [PERSON_NAME] Membership: No Active Membership Total Visits: 0 Card on fi…" at bounding box center [1317, 377] width 509 height 507
click at [1126, 454] on img at bounding box center [1128, 457] width 76 height 54
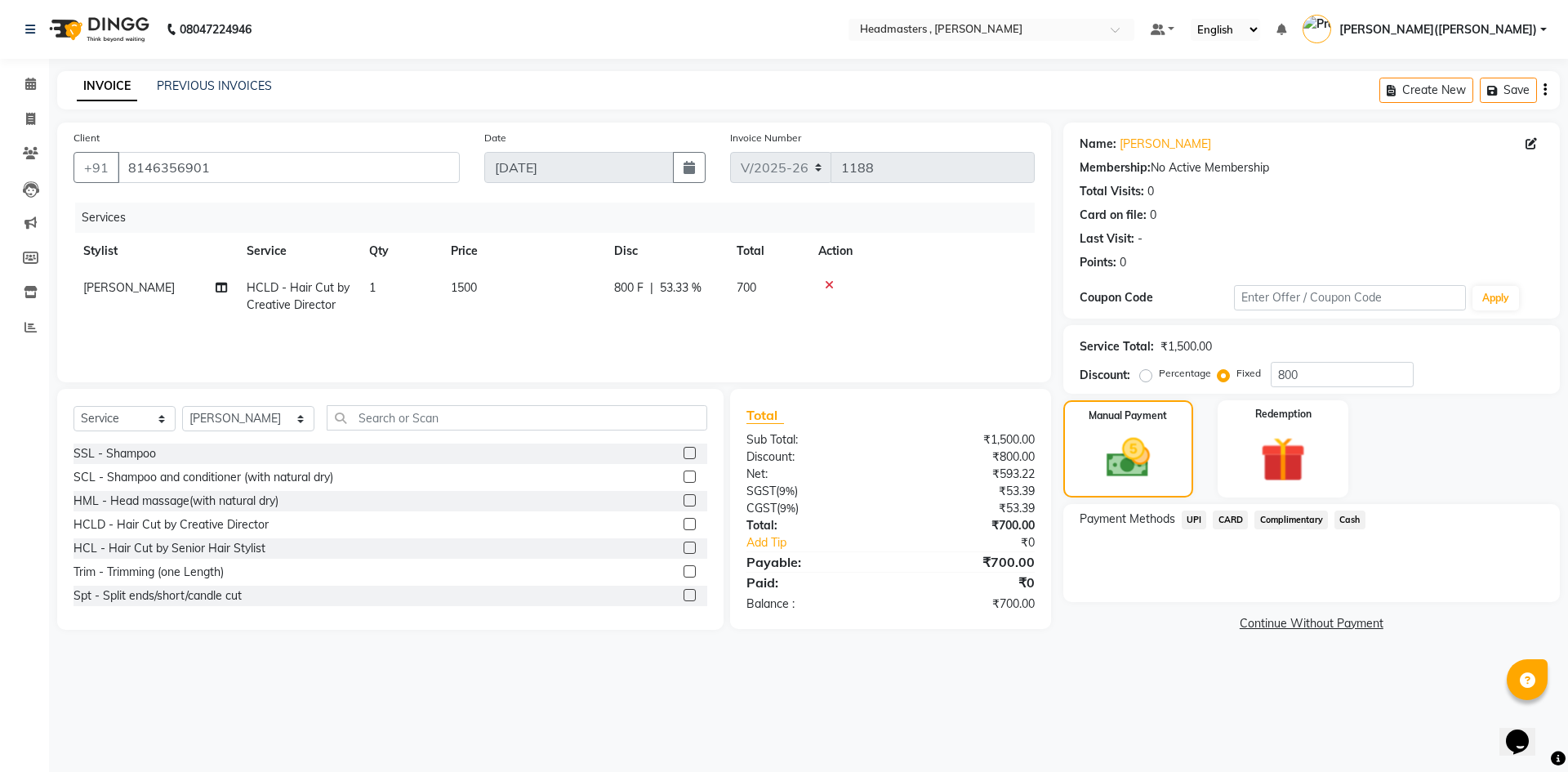
click at [1351, 520] on span "Cash" at bounding box center [1350, 520] width 31 height 19
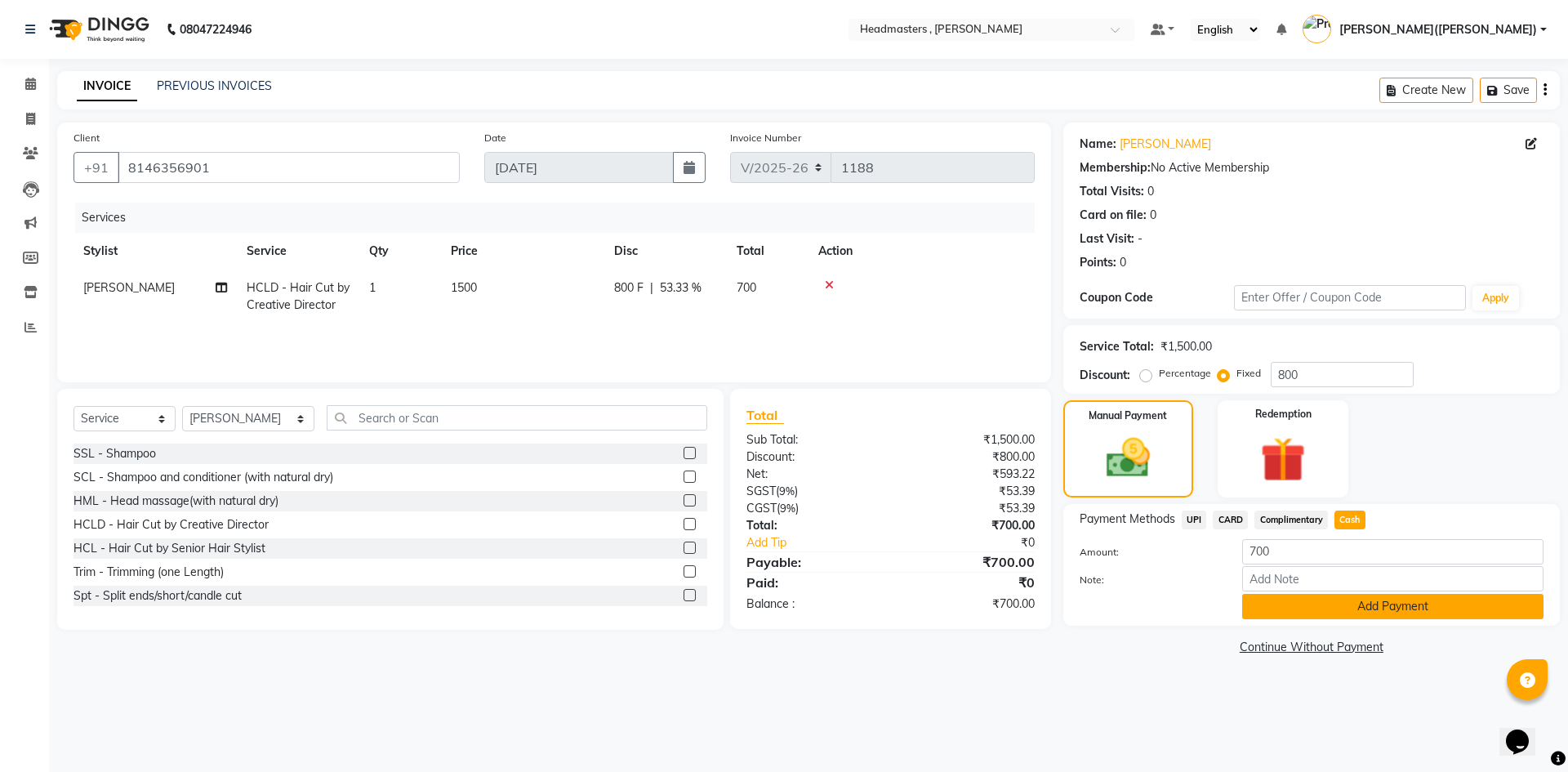
click at [1289, 608] on button "Add Payment" at bounding box center [1392, 606] width 302 height 25
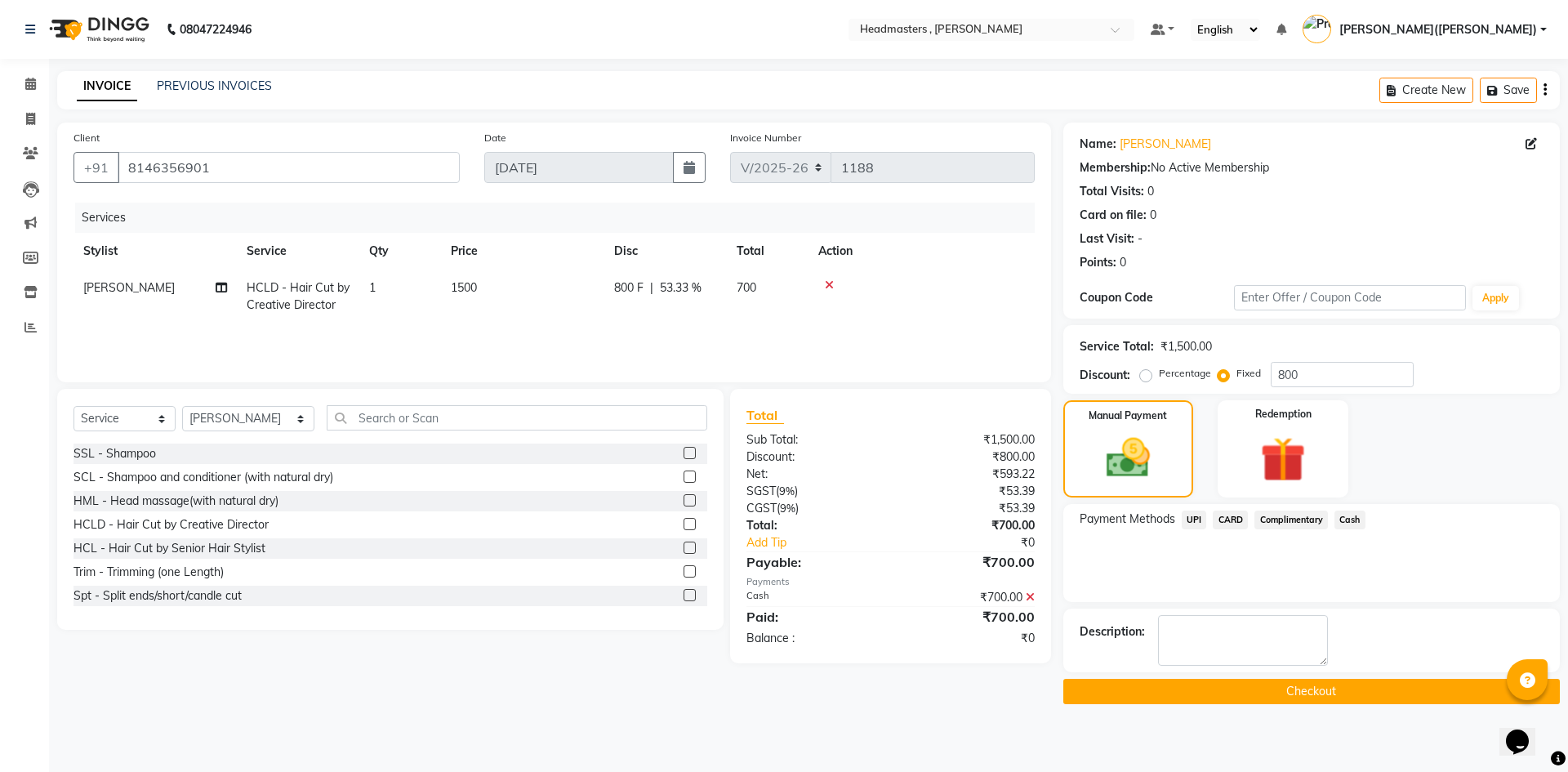
click at [1226, 697] on button "Checkout" at bounding box center [1311, 691] width 497 height 25
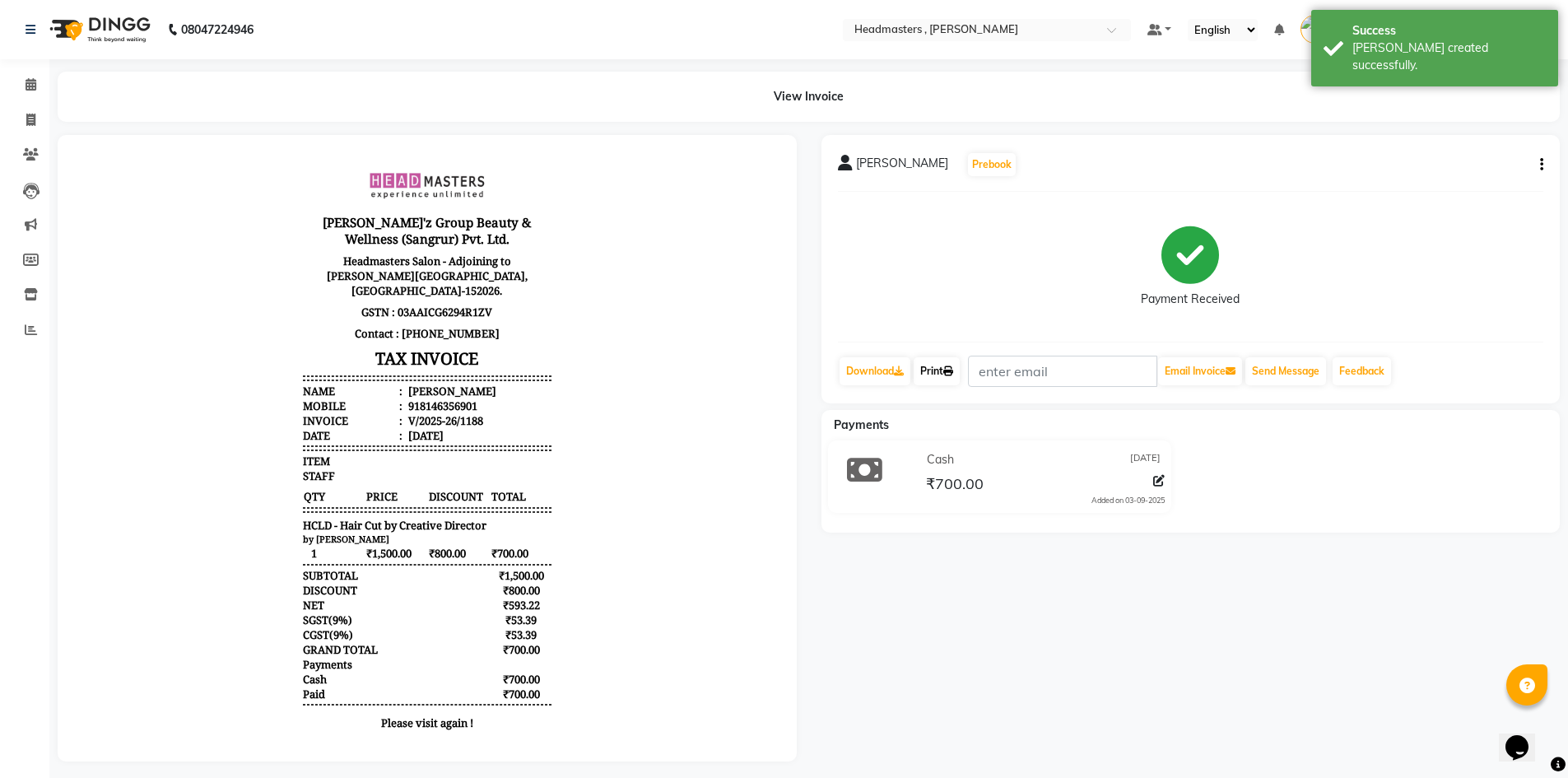
click at [937, 368] on link "Print" at bounding box center [936, 371] width 46 height 28
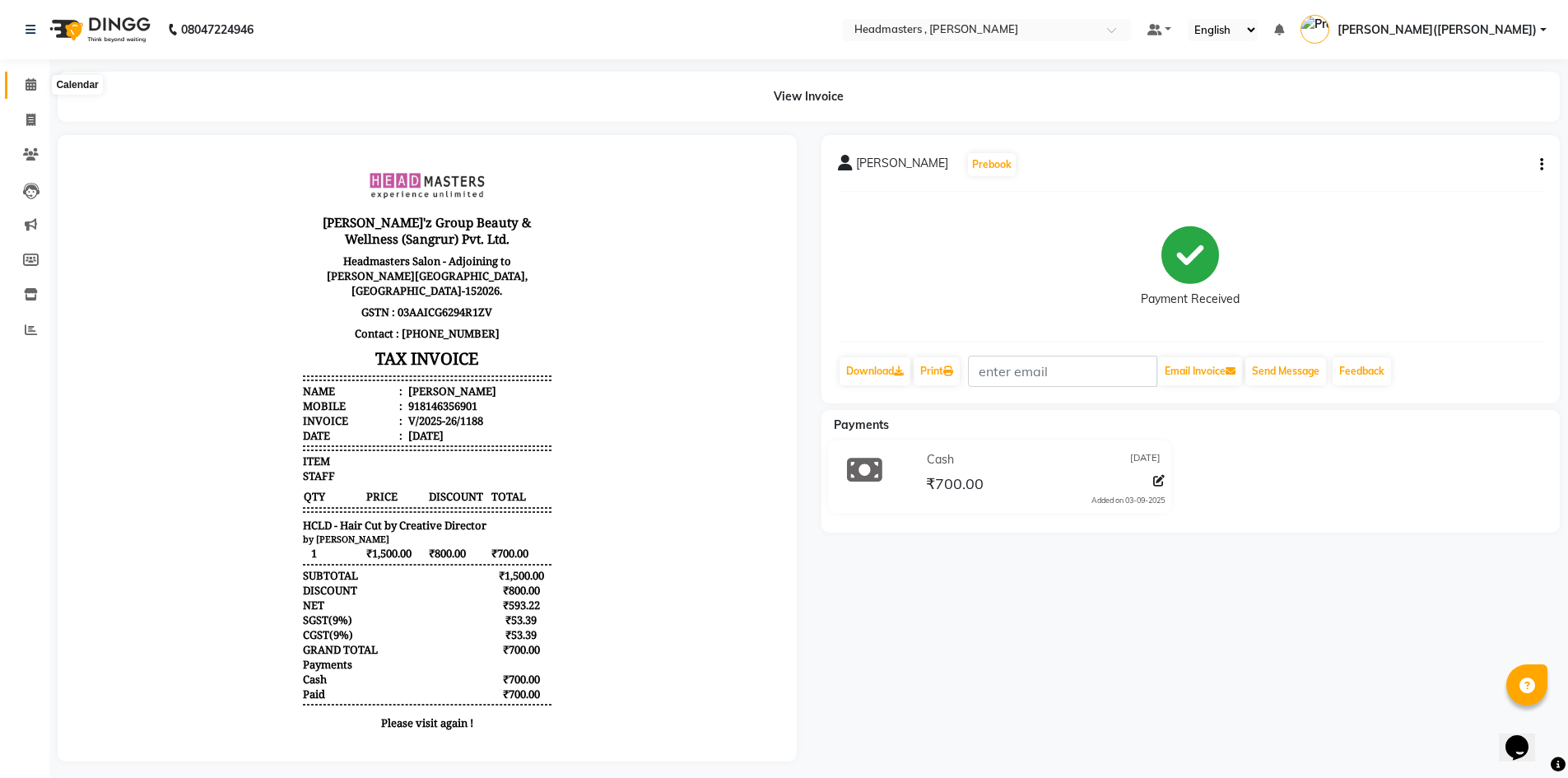
click at [33, 81] on icon at bounding box center [30, 84] width 10 height 12
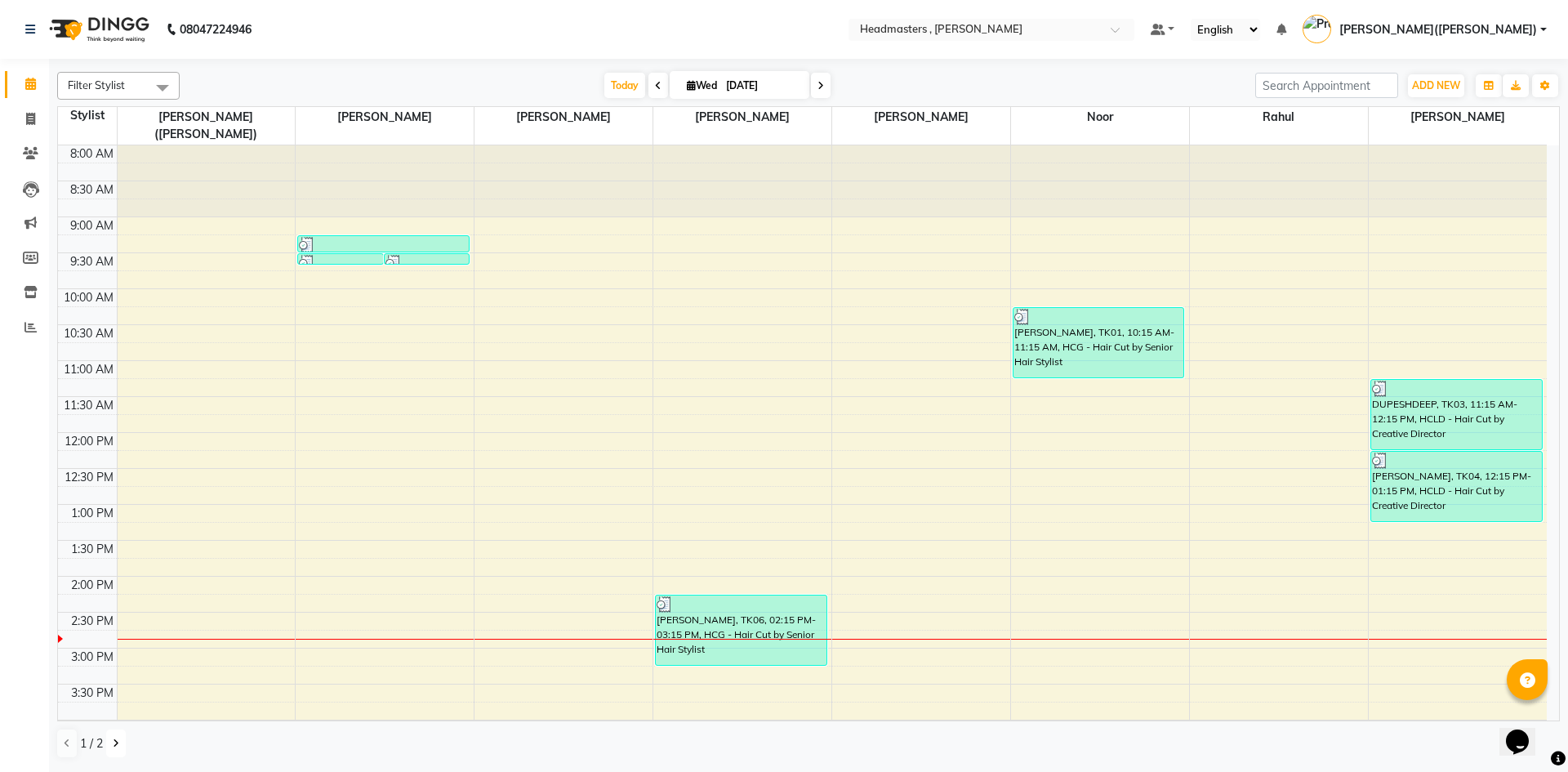
click at [110, 744] on button at bounding box center [116, 744] width 20 height 28
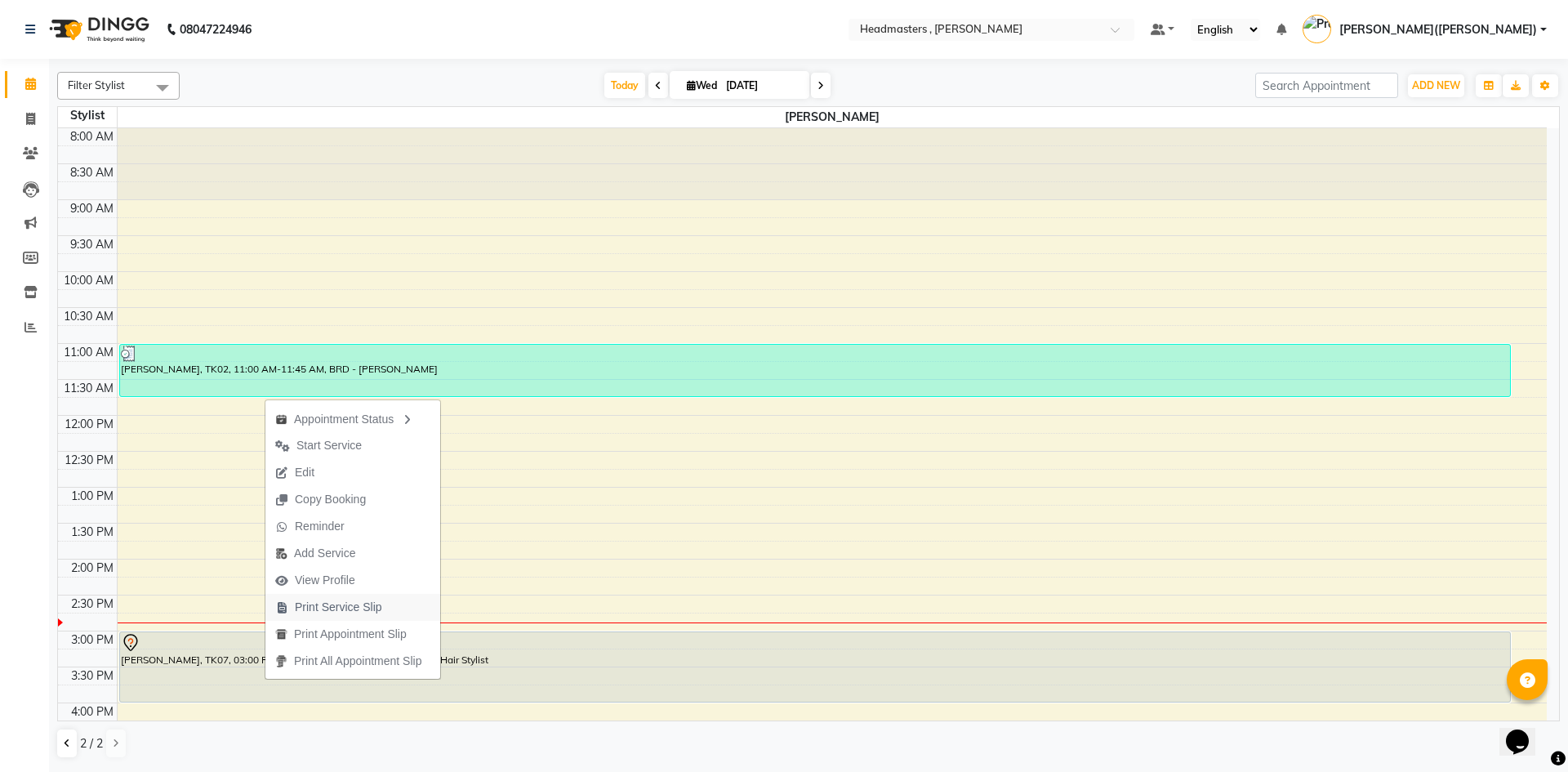
click at [381, 609] on span "Print Service Slip" at bounding box center [339, 608] width 88 height 17
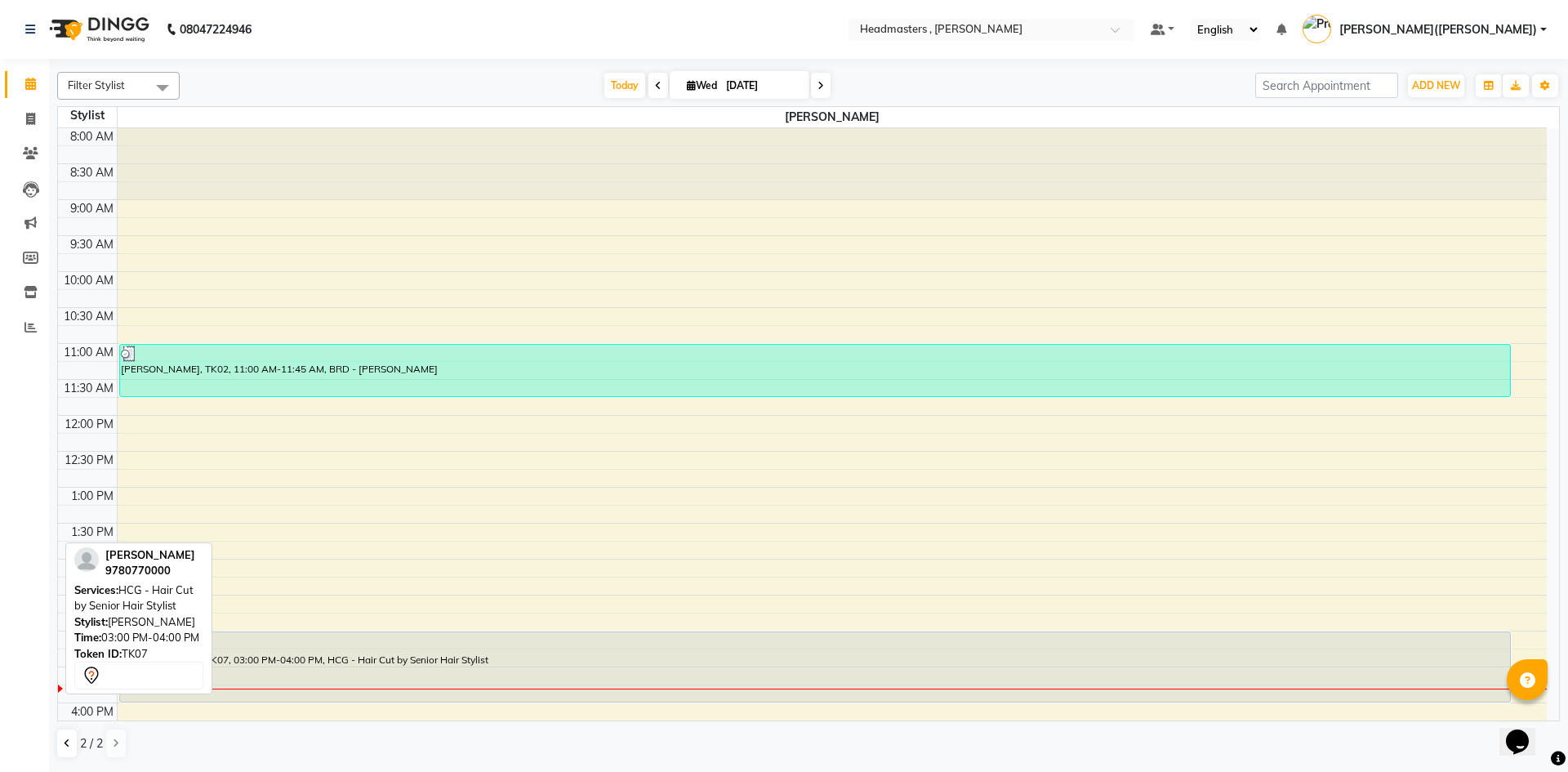
click at [518, 654] on div "[PERSON_NAME], TK07, 03:00 PM-04:00 PM, HCG - Hair Cut by Senior Hair Stylist" at bounding box center [815, 667] width 1390 height 70
select select "7"
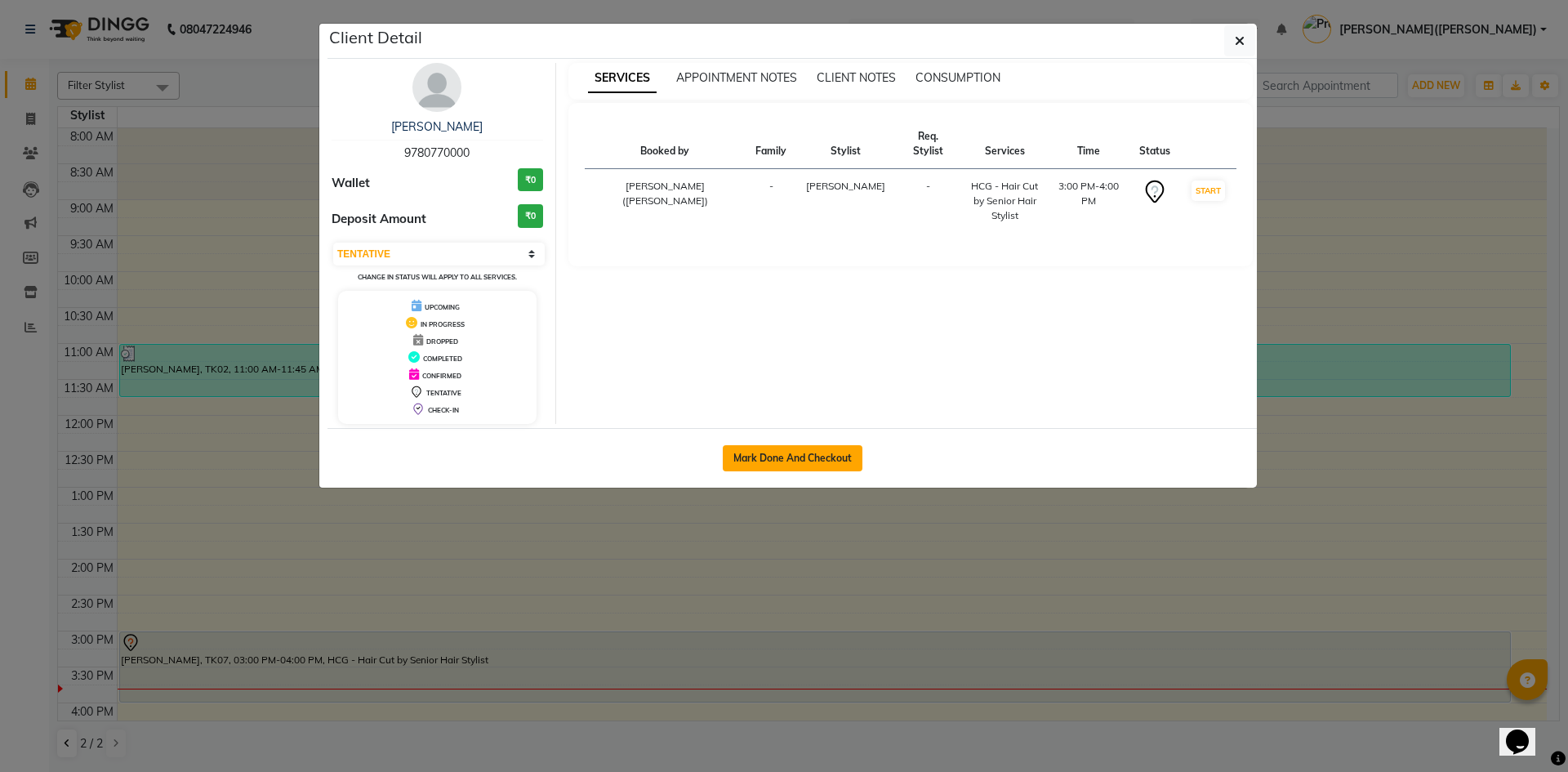
click at [782, 469] on button "Mark Done And Checkout" at bounding box center [792, 458] width 139 height 26
select select "service"
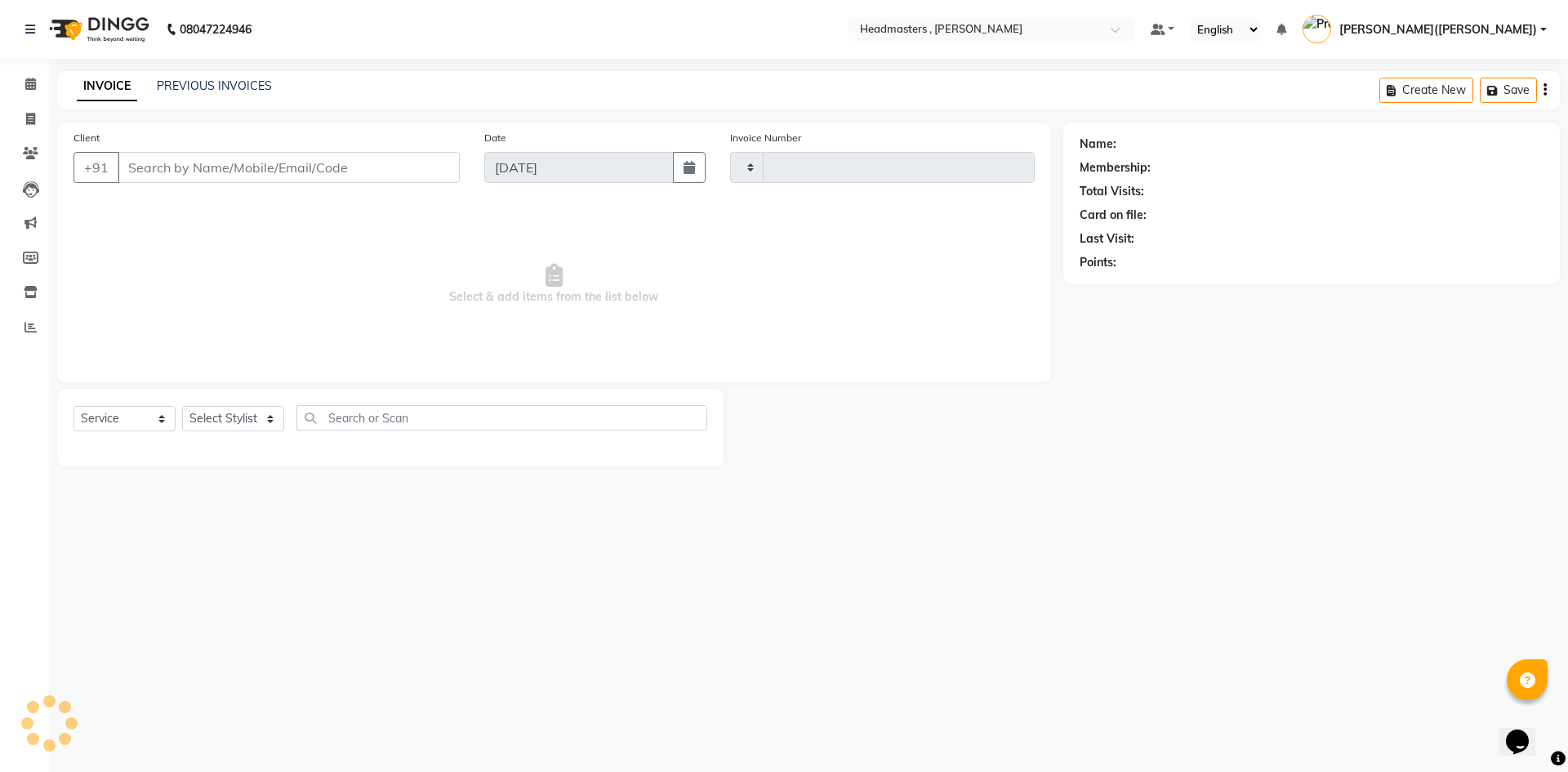
type input "1189"
select select "8566"
type input "9780770000"
select select "85124"
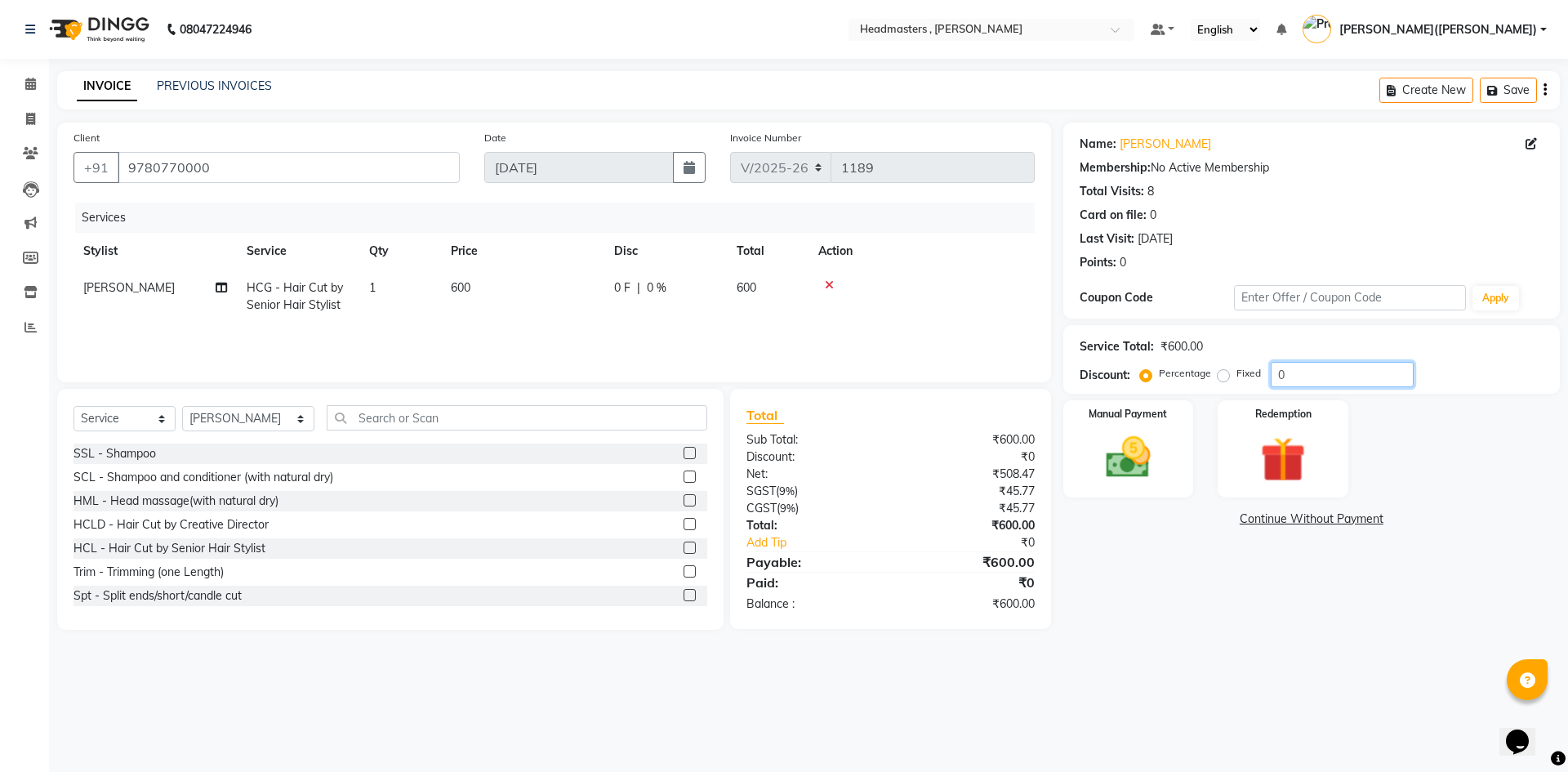
click at [1339, 365] on input "0" at bounding box center [1342, 374] width 143 height 25
type input "050"
click at [1074, 453] on div "Manual Payment" at bounding box center [1127, 449] width 136 height 101
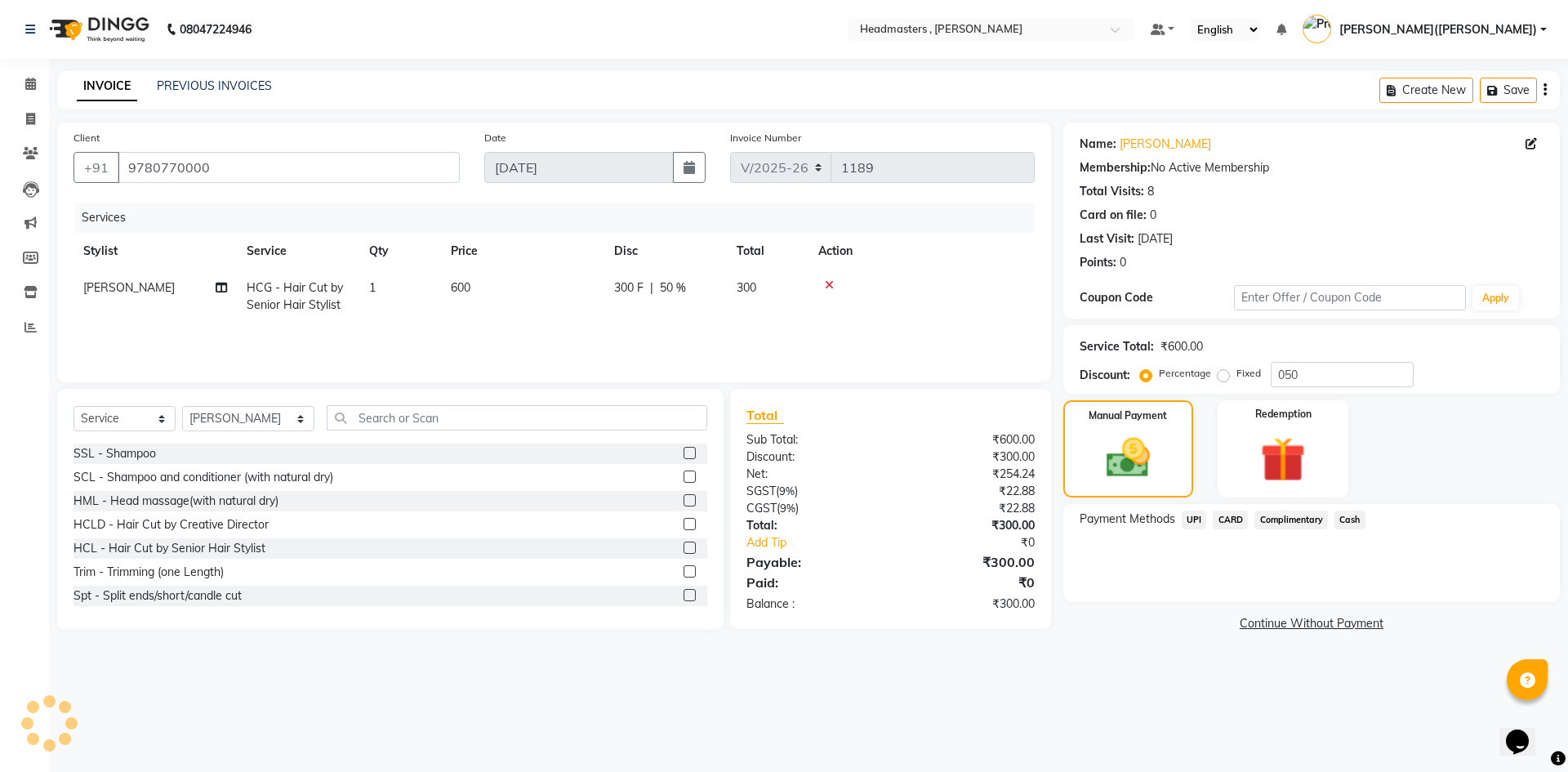
click at [1355, 518] on span "Cash" at bounding box center [1350, 520] width 31 height 19
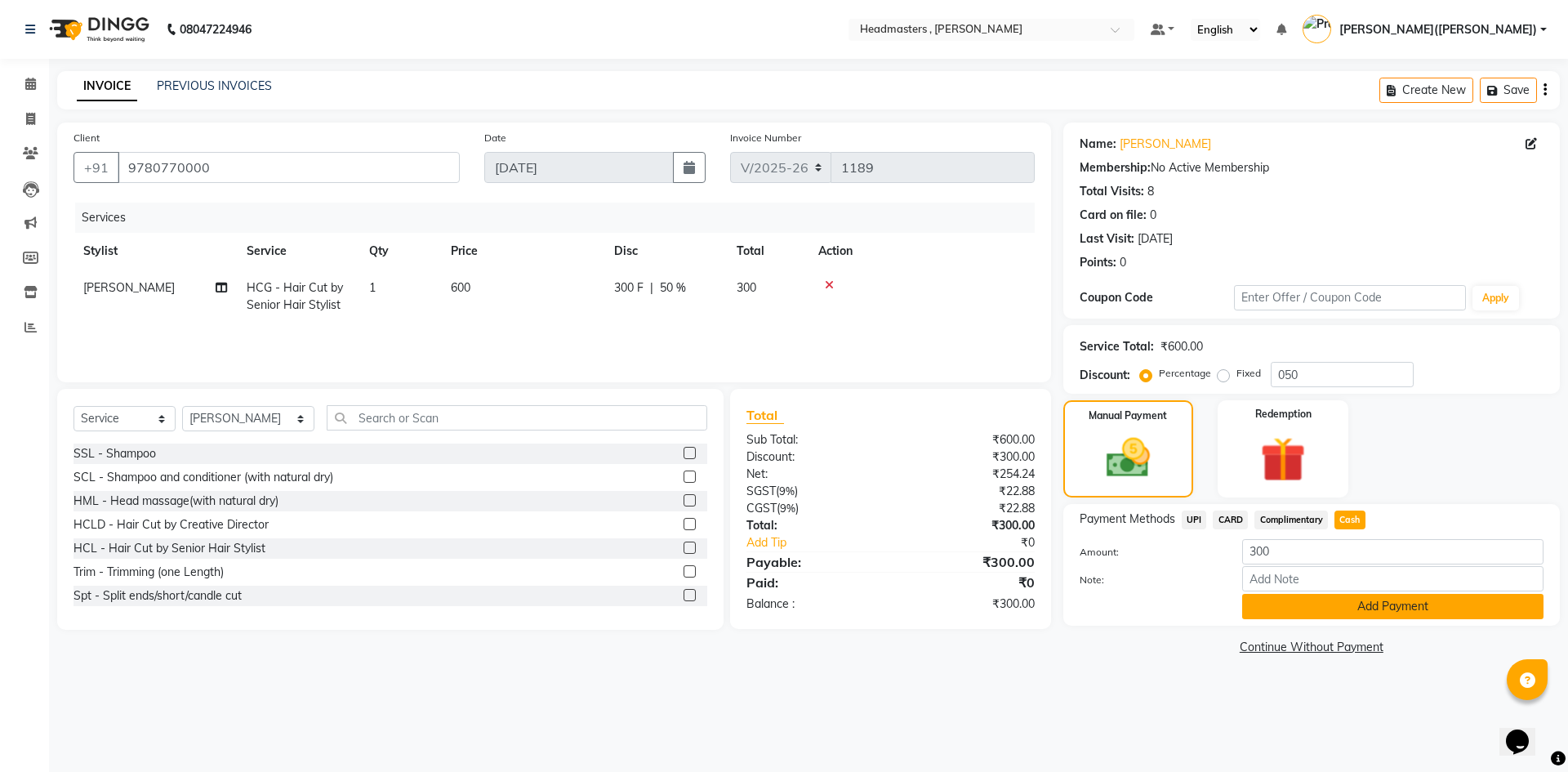
click at [1339, 595] on button "Add Payment" at bounding box center [1392, 606] width 302 height 25
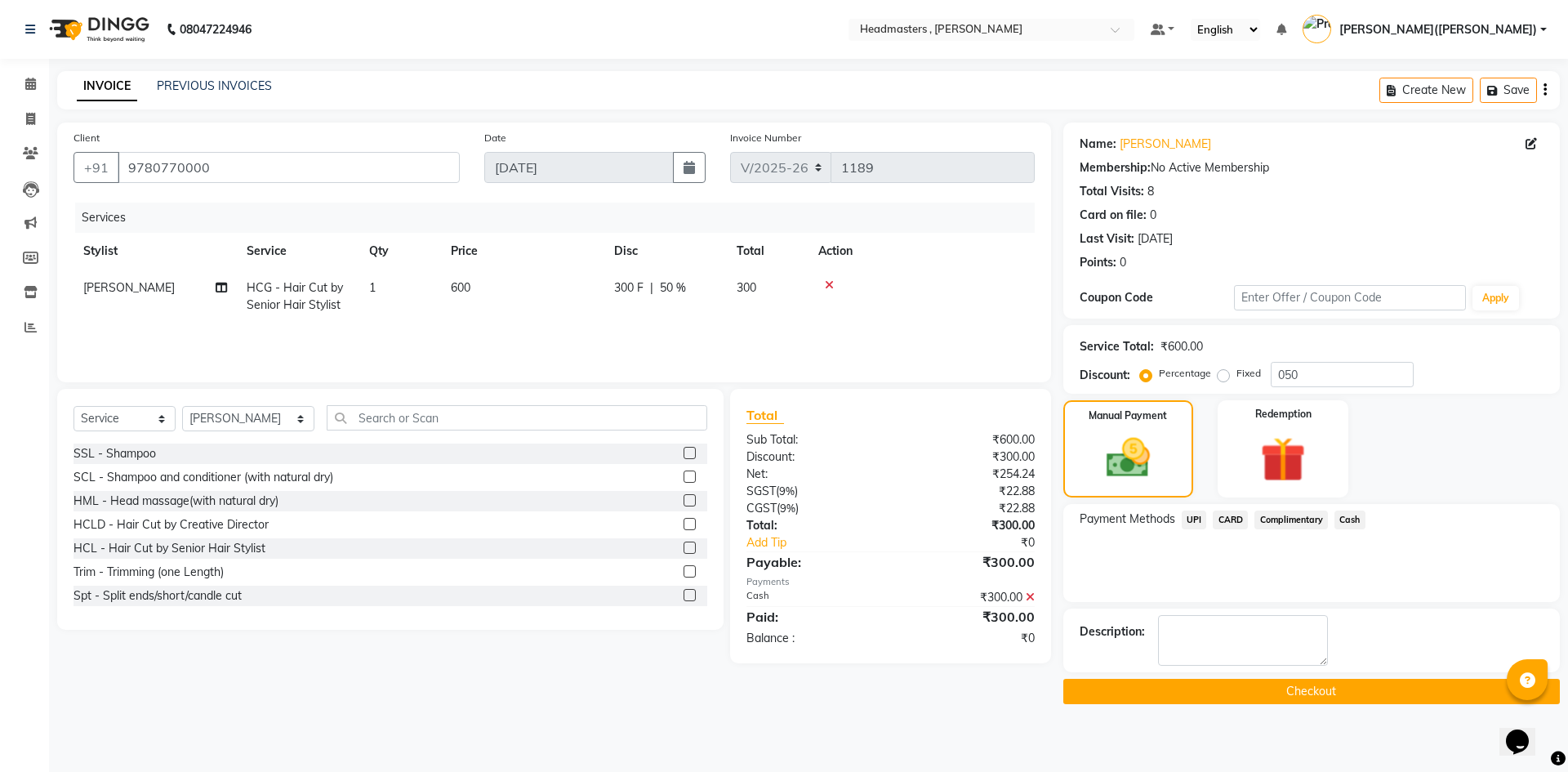
click at [1299, 699] on button "Checkout" at bounding box center [1311, 691] width 497 height 25
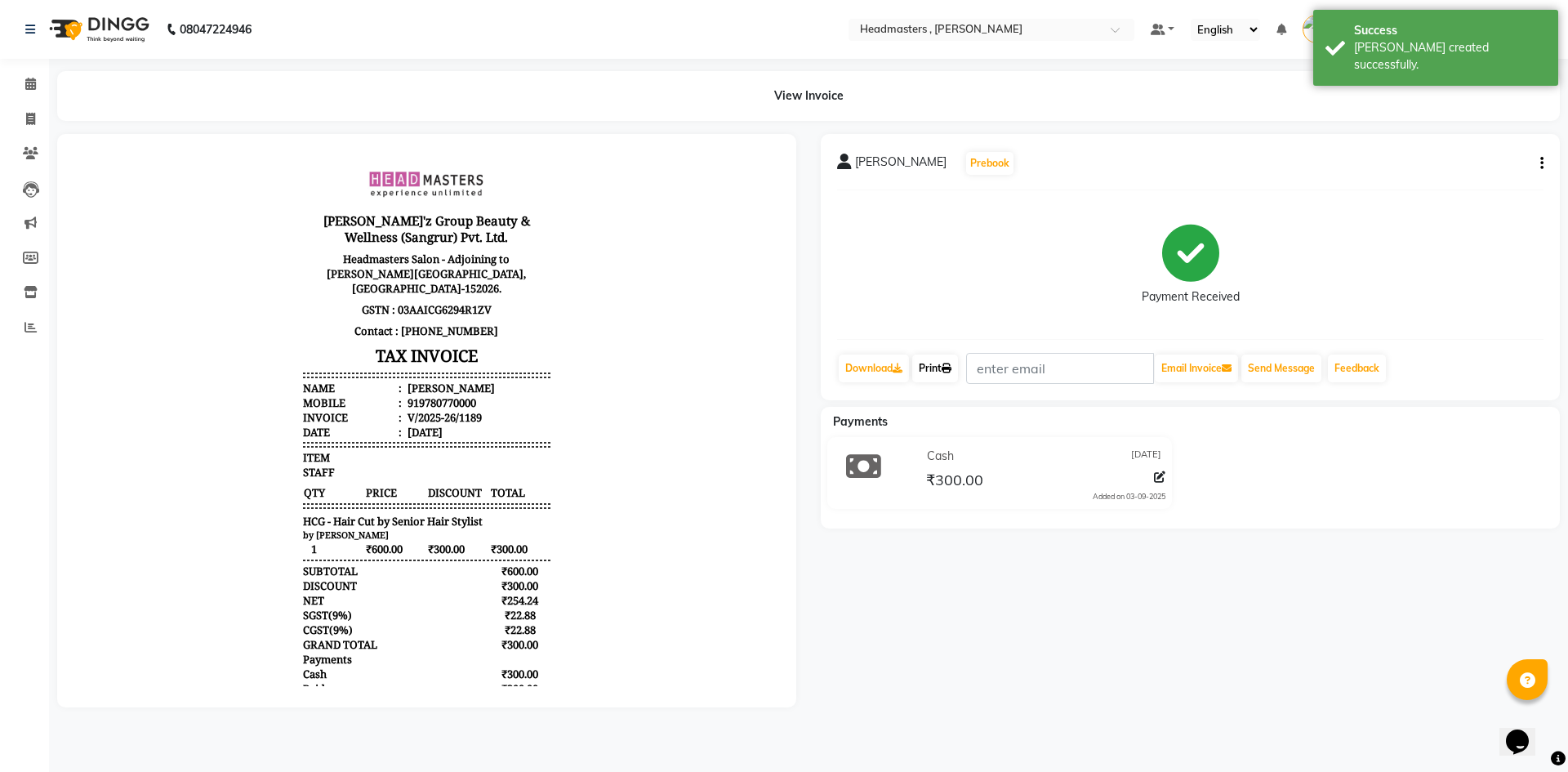
click at [941, 364] on link "Print" at bounding box center [934, 368] width 46 height 28
click at [34, 81] on icon at bounding box center [30, 83] width 10 height 12
